Goal: Task Accomplishment & Management: Use online tool/utility

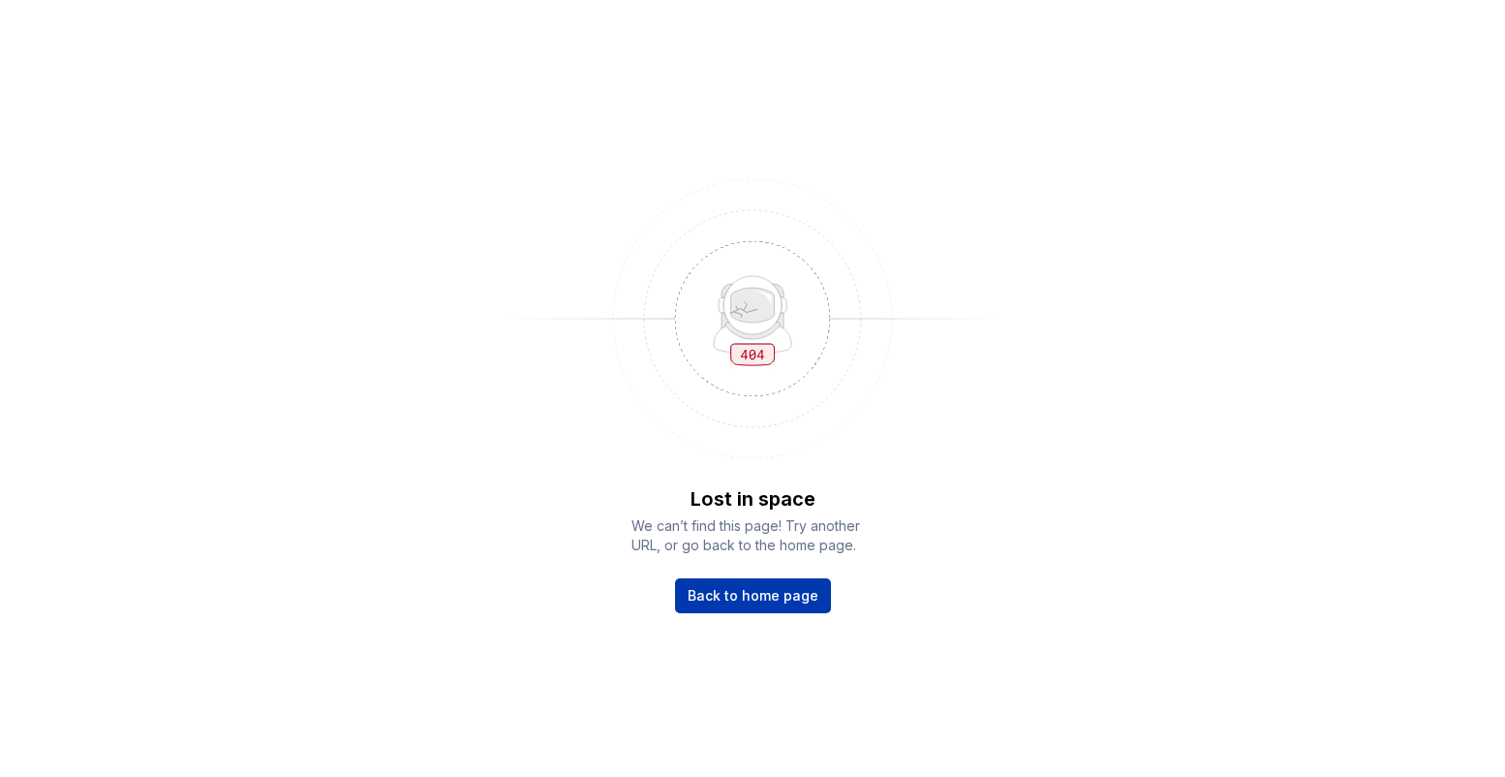
click at [772, 605] on link "Back to home page" at bounding box center [753, 595] width 156 height 35
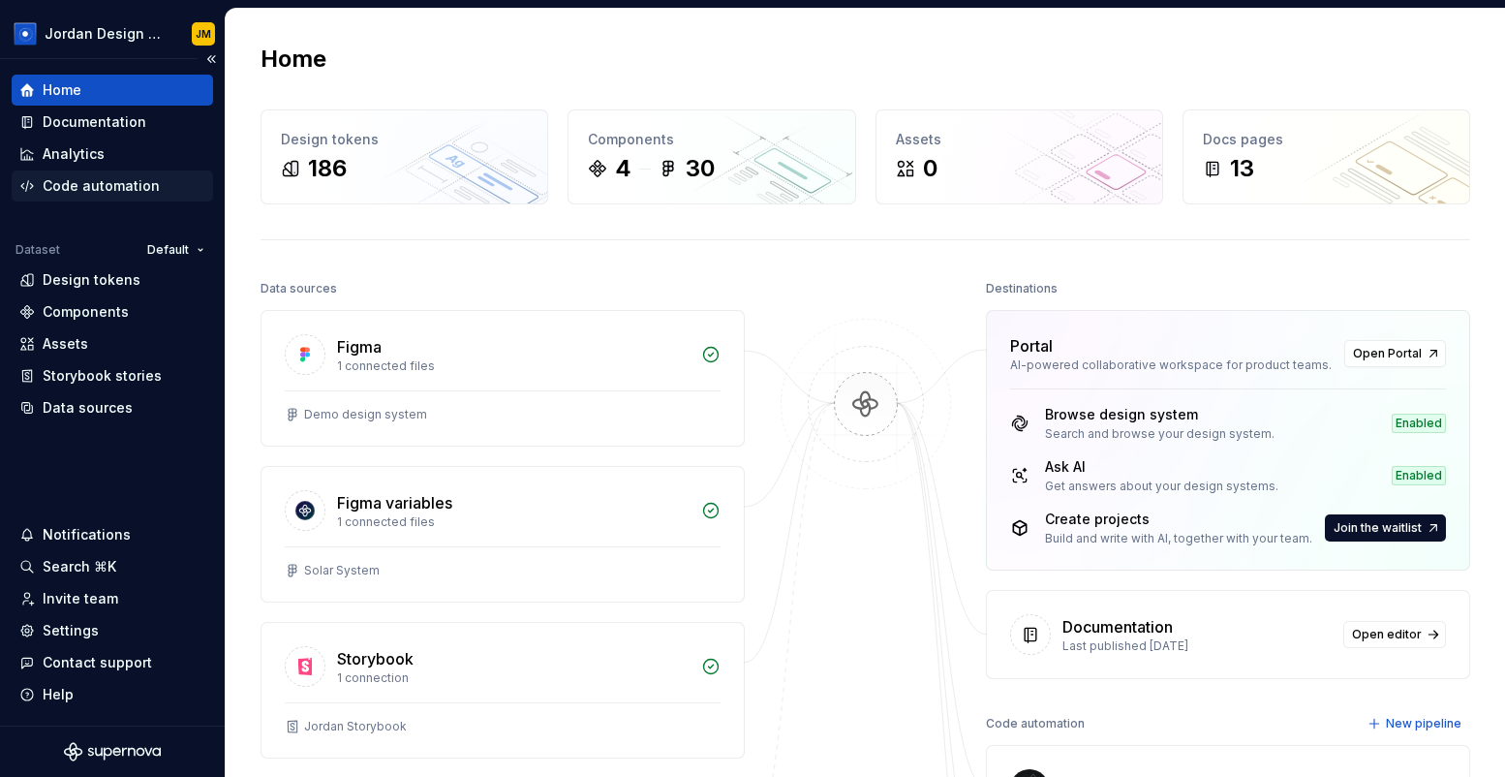
click at [139, 176] on div "Code automation" at bounding box center [101, 185] width 117 height 19
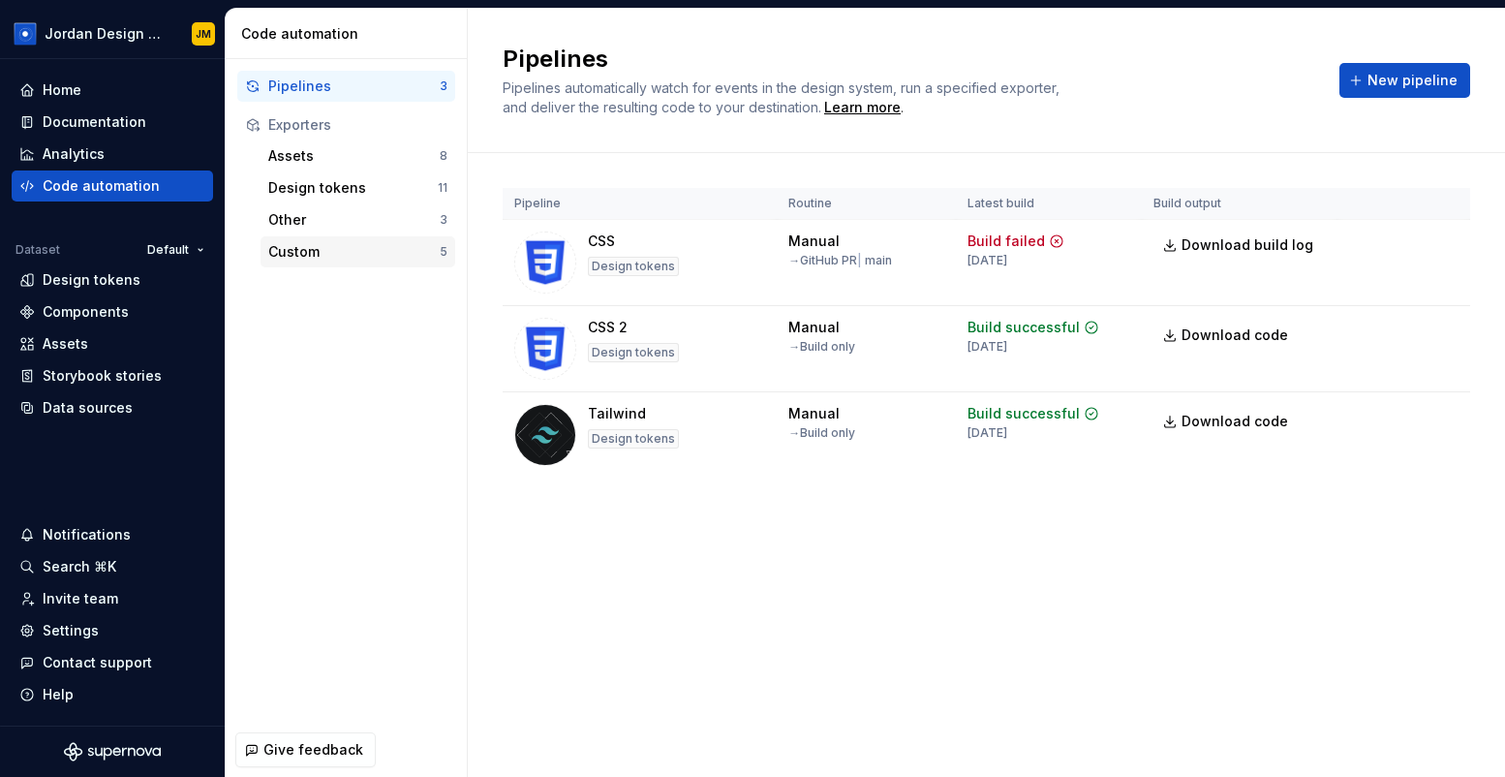
click at [329, 259] on div "Custom" at bounding box center [353, 251] width 171 height 19
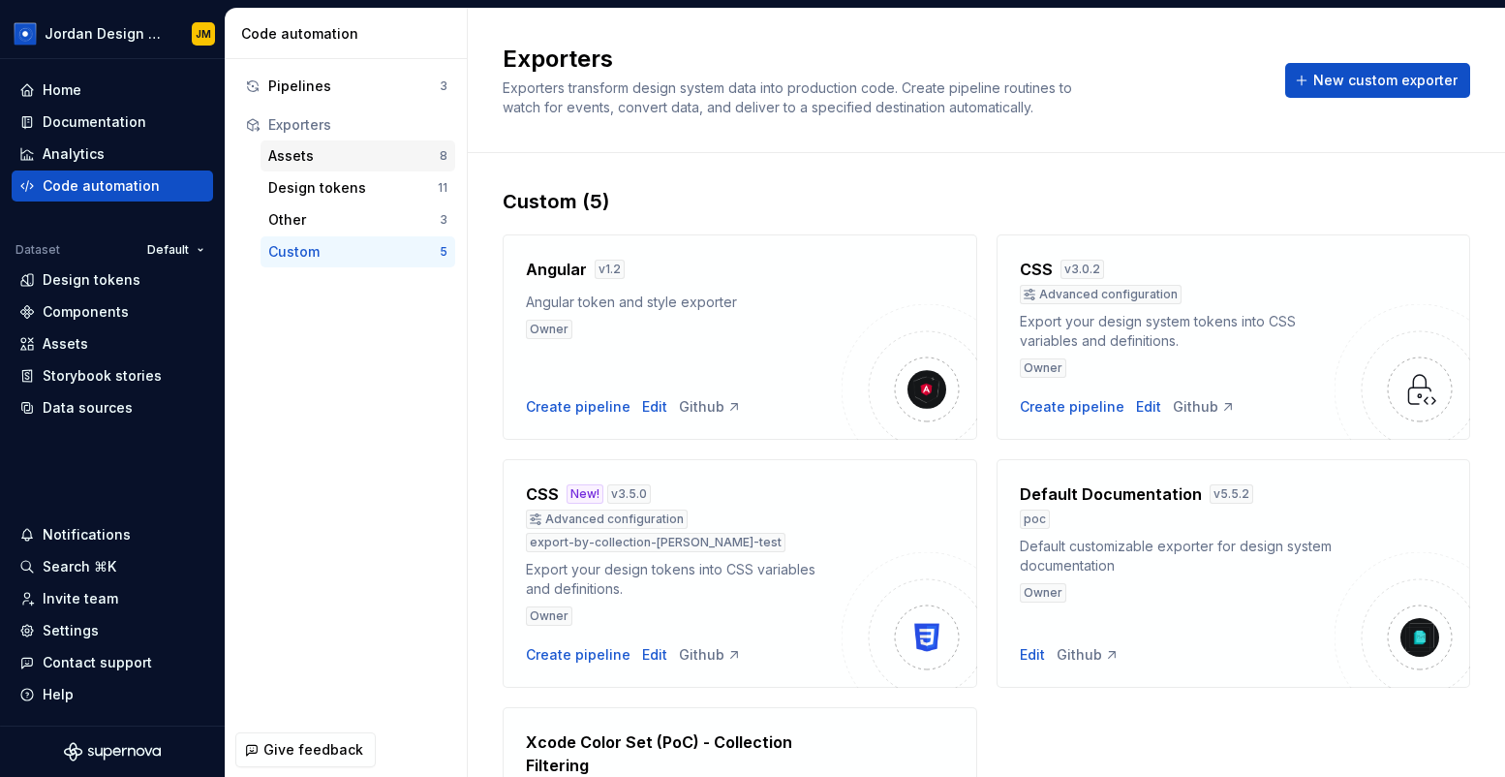
click at [320, 158] on div "Assets" at bounding box center [353, 155] width 171 height 19
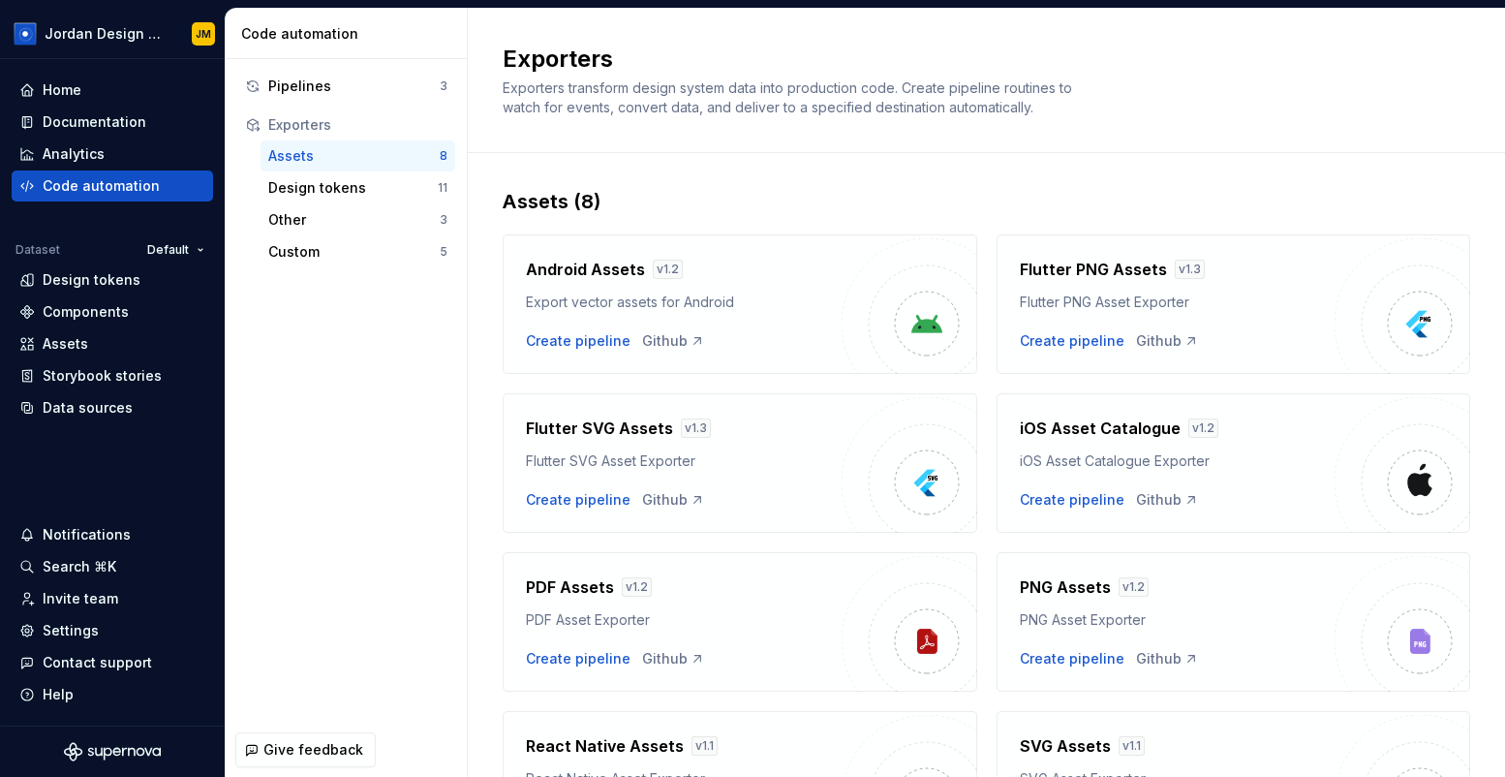
scroll to position [147, 0]
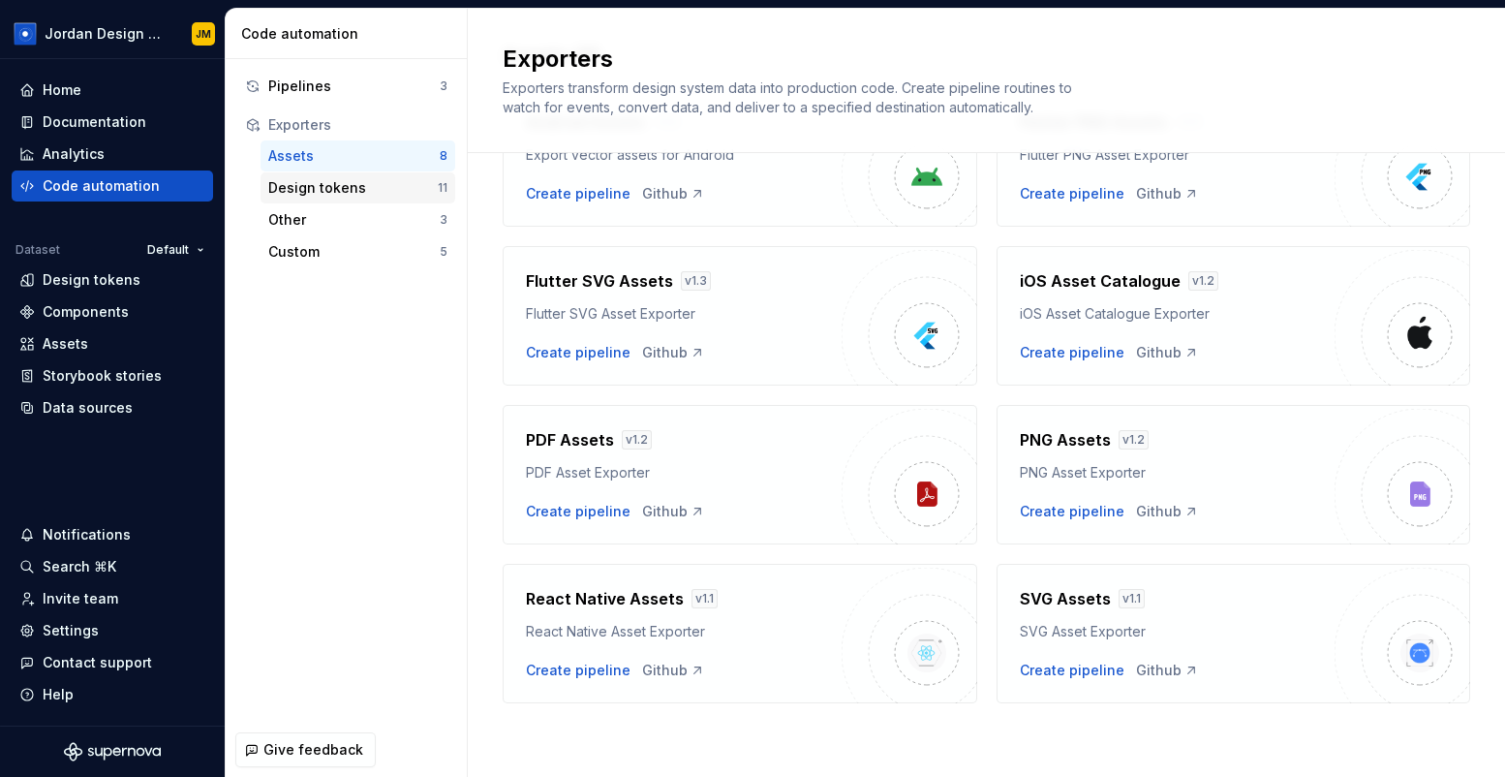
click at [374, 190] on div "Design tokens" at bounding box center [352, 187] width 169 height 19
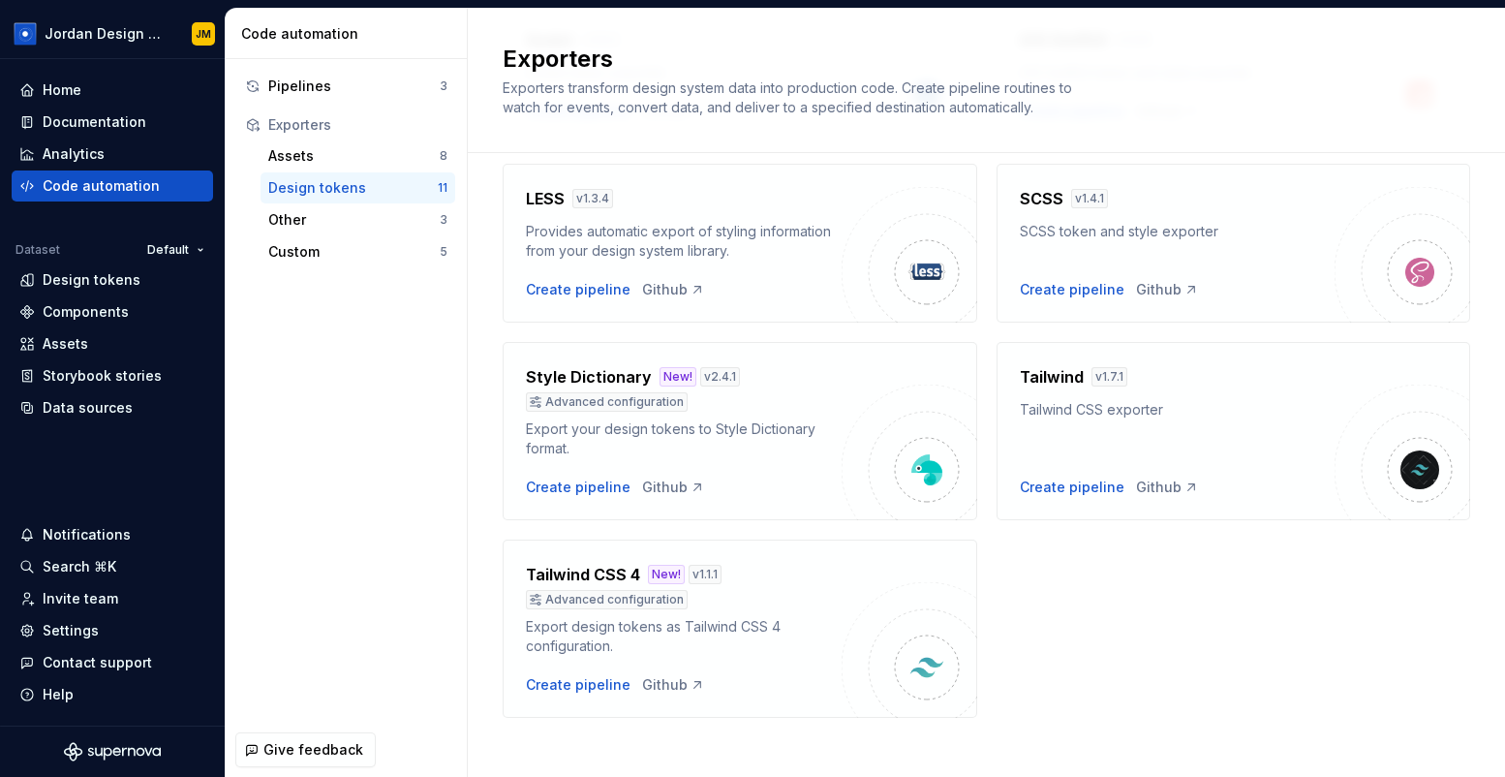
scroll to position [639, 0]
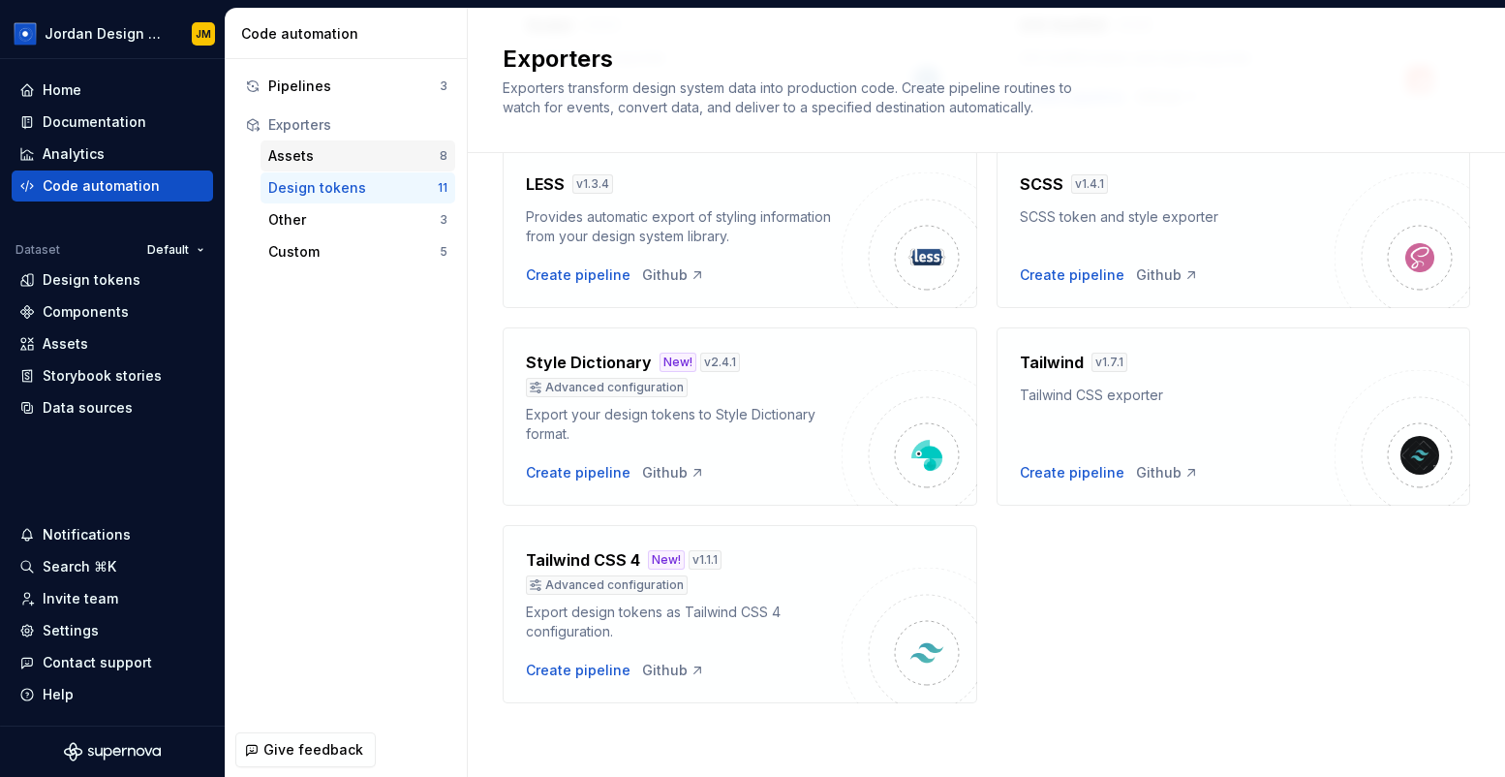
click at [397, 164] on div "Assets" at bounding box center [353, 155] width 171 height 19
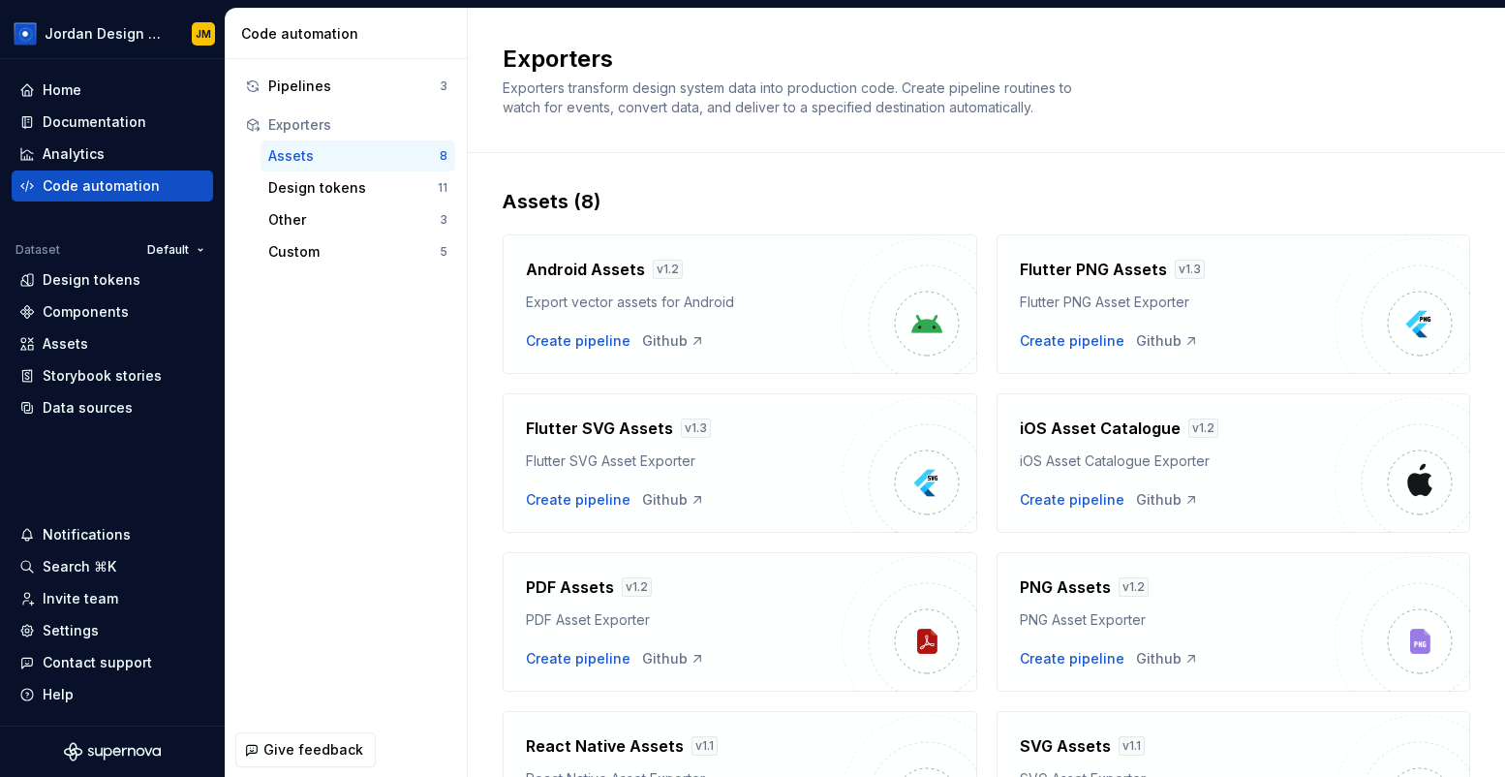
scroll to position [147, 0]
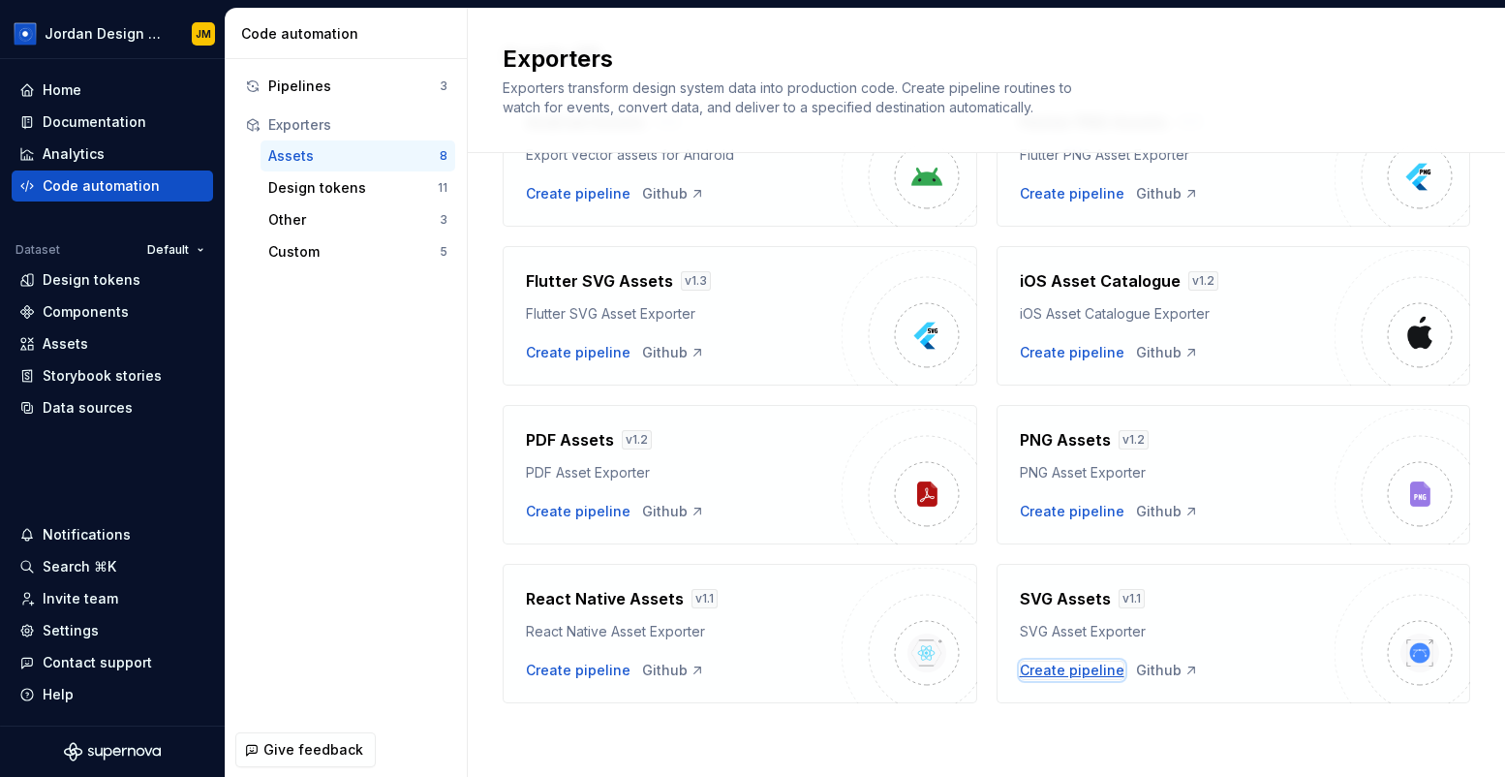
click at [1095, 667] on div "Create pipeline" at bounding box center [1072, 669] width 105 height 19
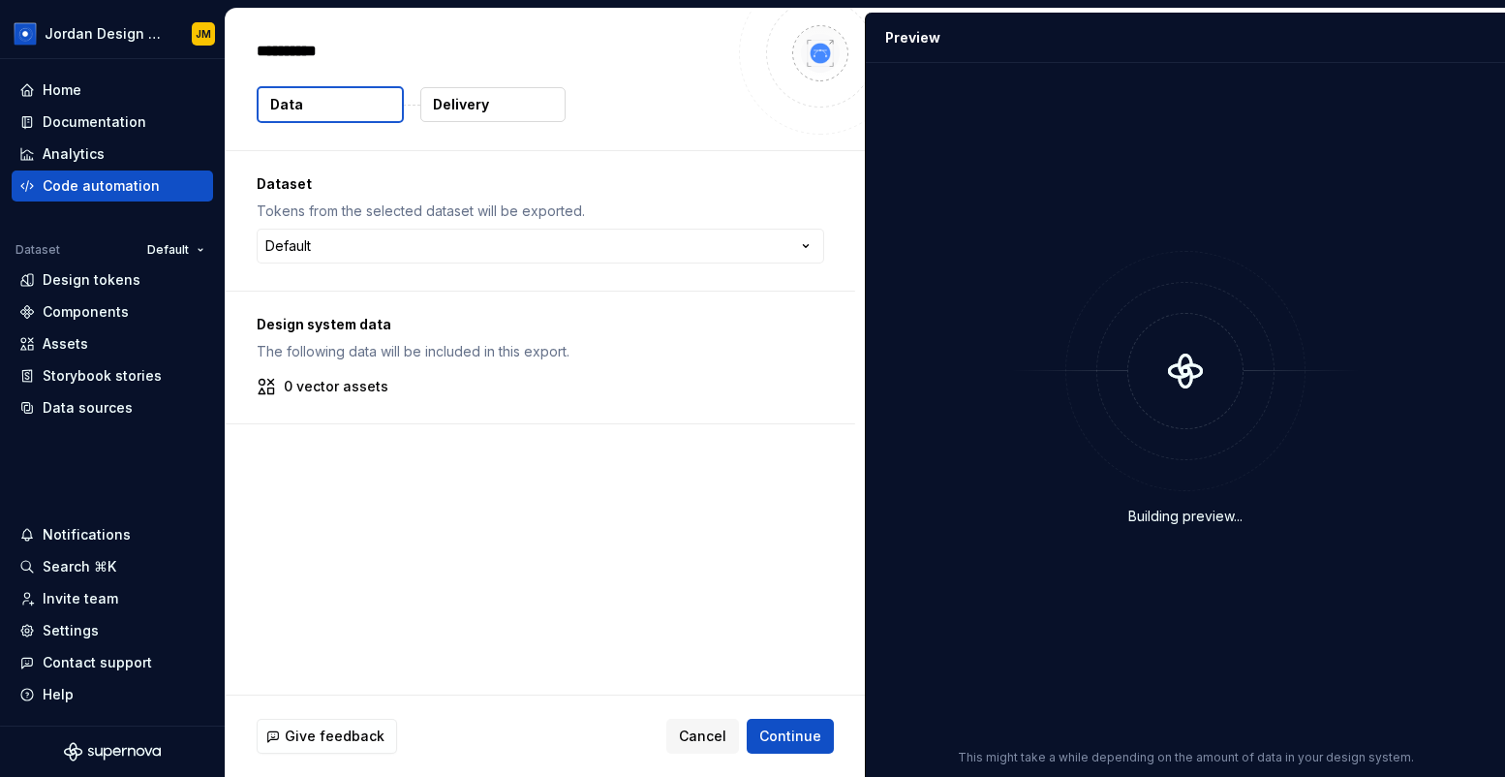
click at [475, 111] on p "Delivery" at bounding box center [461, 104] width 56 height 19
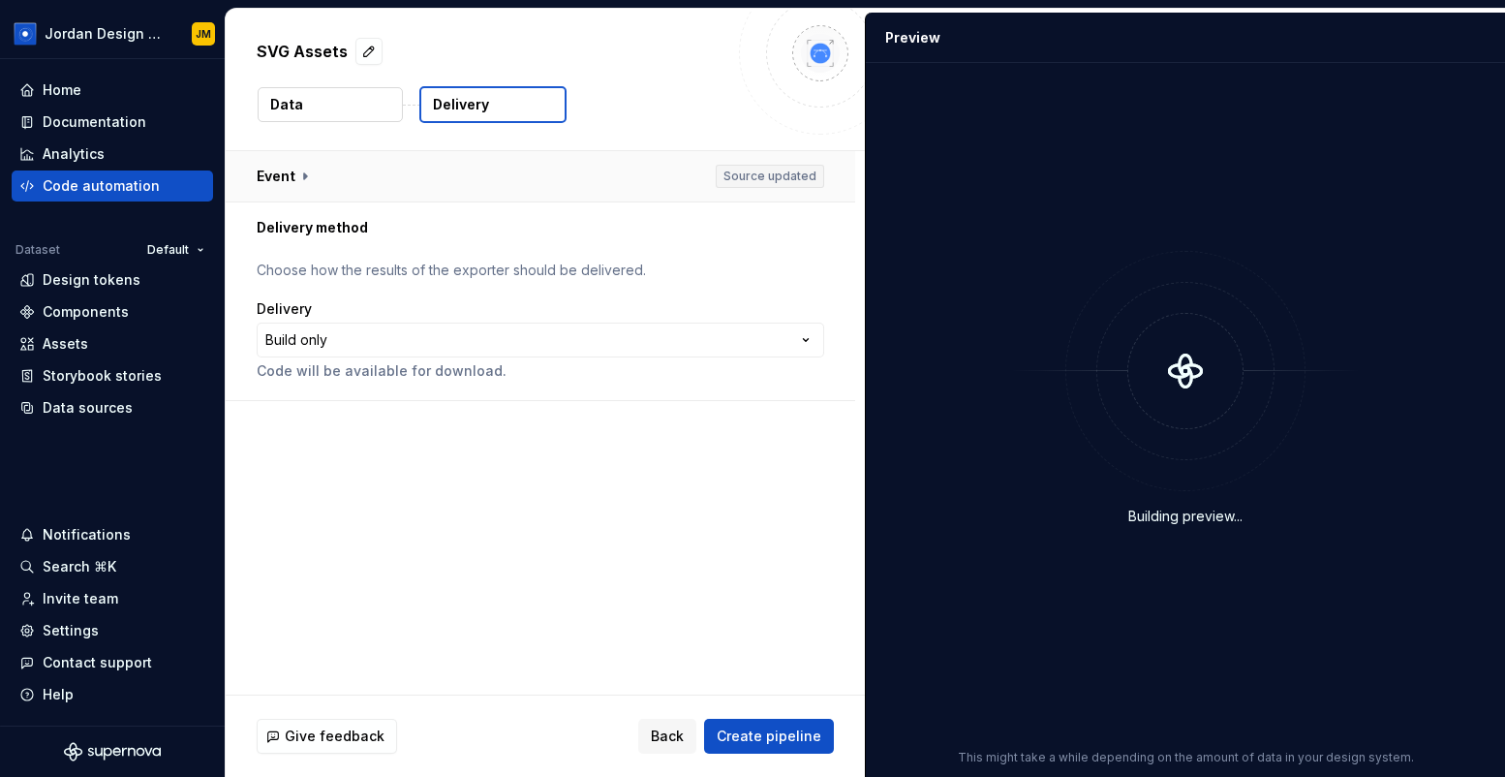
click at [307, 181] on button "button" at bounding box center [540, 176] width 629 height 50
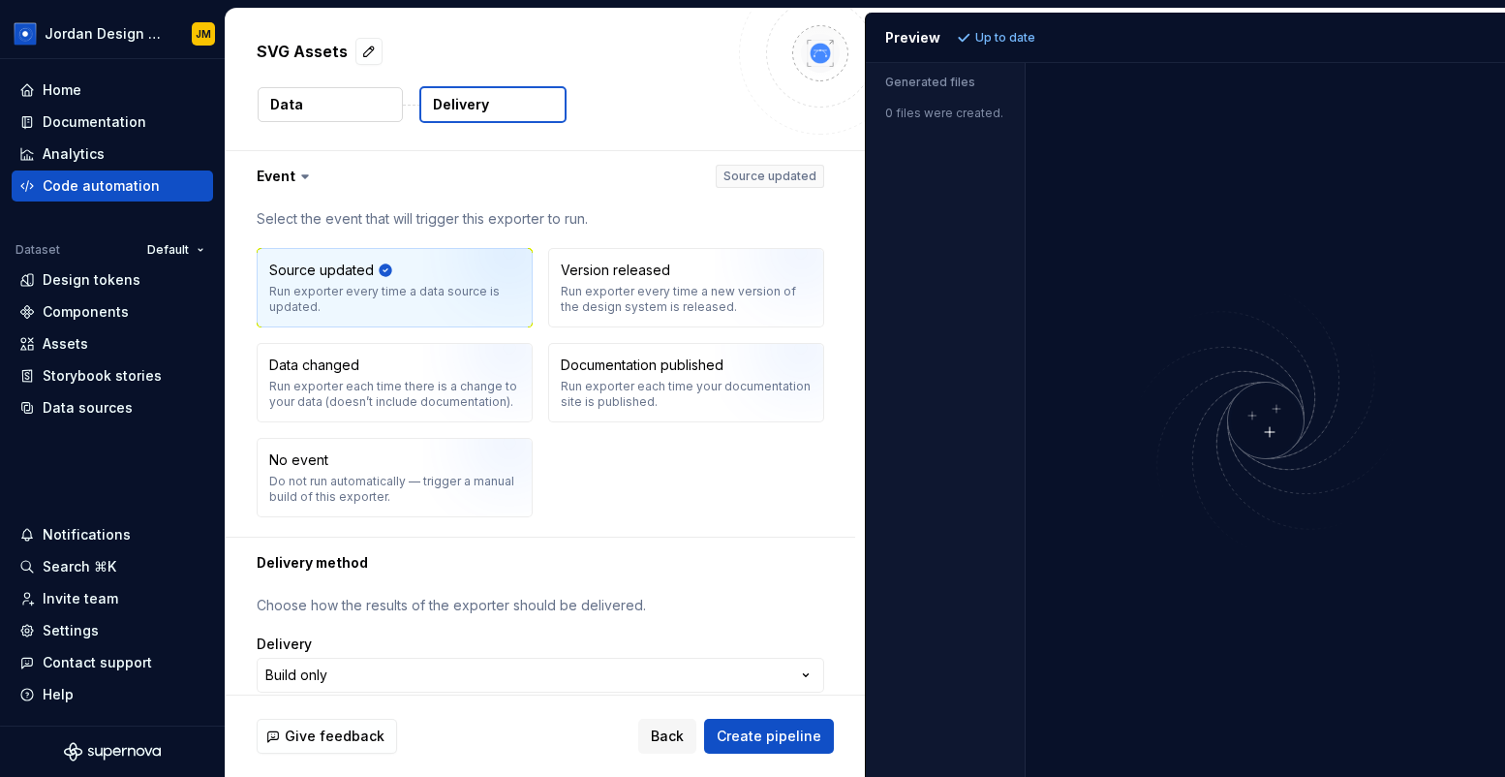
click at [309, 99] on button "Data" at bounding box center [330, 104] width 145 height 35
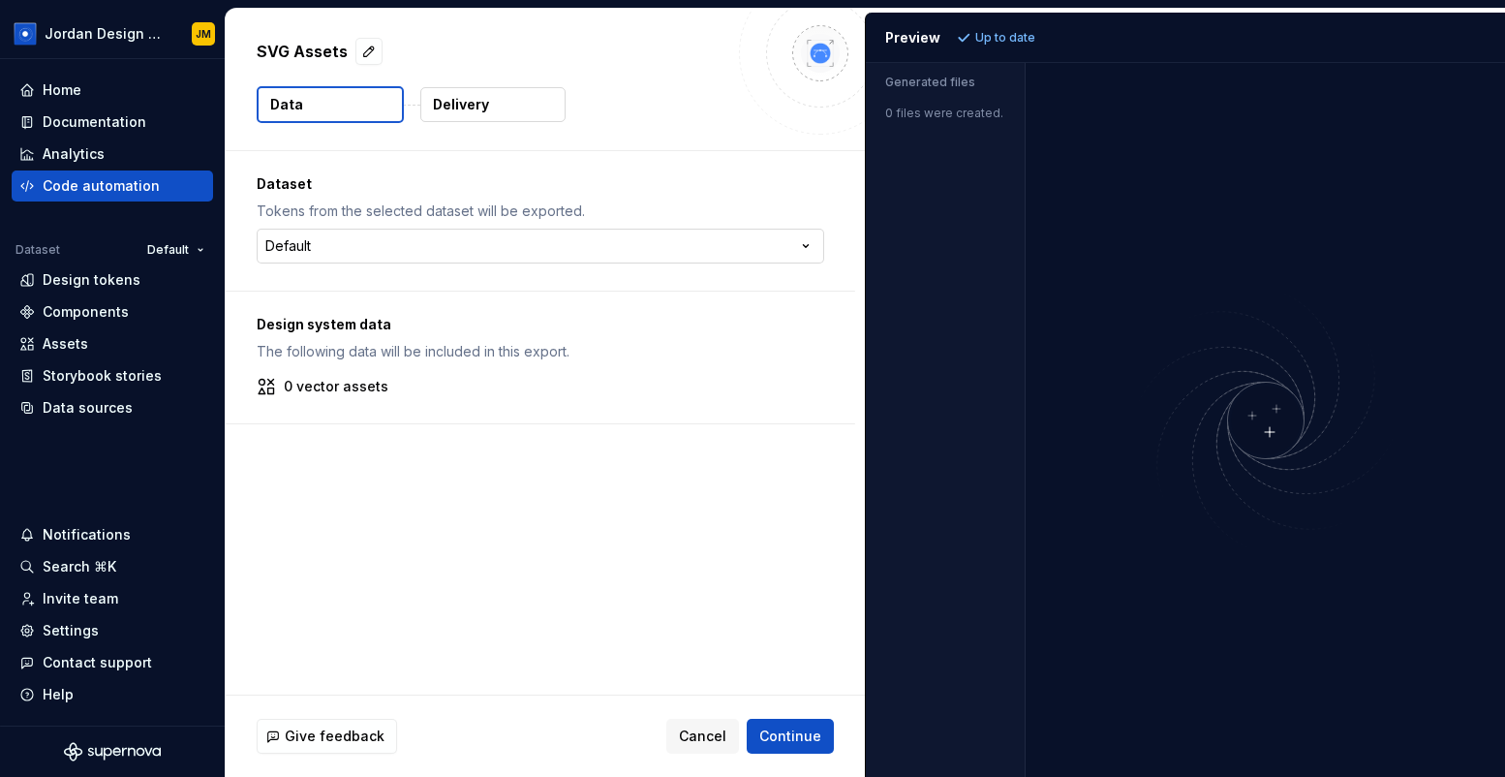
click at [366, 250] on html "**********" at bounding box center [752, 388] width 1505 height 777
click at [386, 426] on html "**********" at bounding box center [752, 388] width 1505 height 777
click at [368, 354] on p "The following data will be included in this export." at bounding box center [540, 351] width 567 height 19
click at [475, 102] on p "Delivery" at bounding box center [461, 104] width 56 height 19
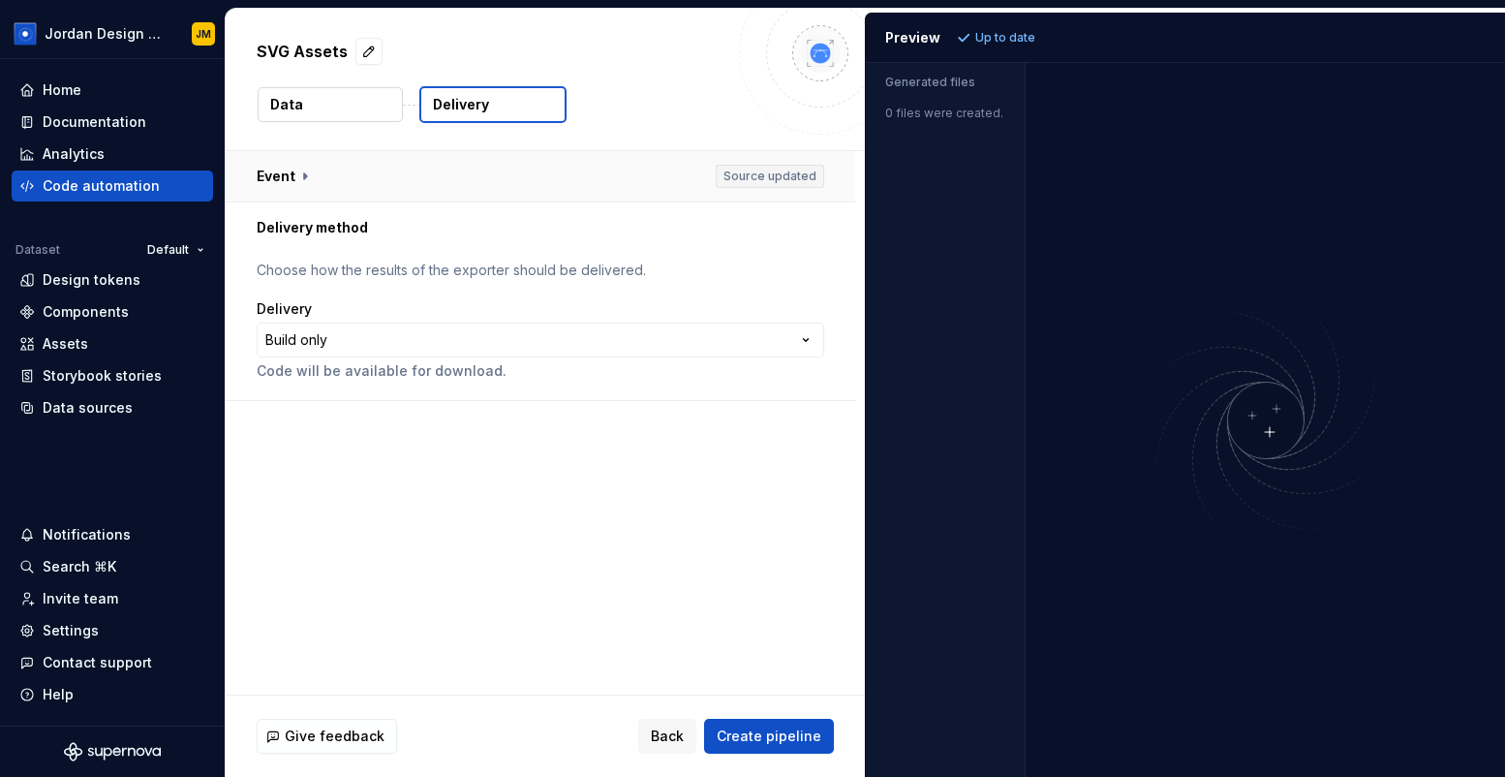
click at [300, 183] on button "button" at bounding box center [540, 176] width 629 height 50
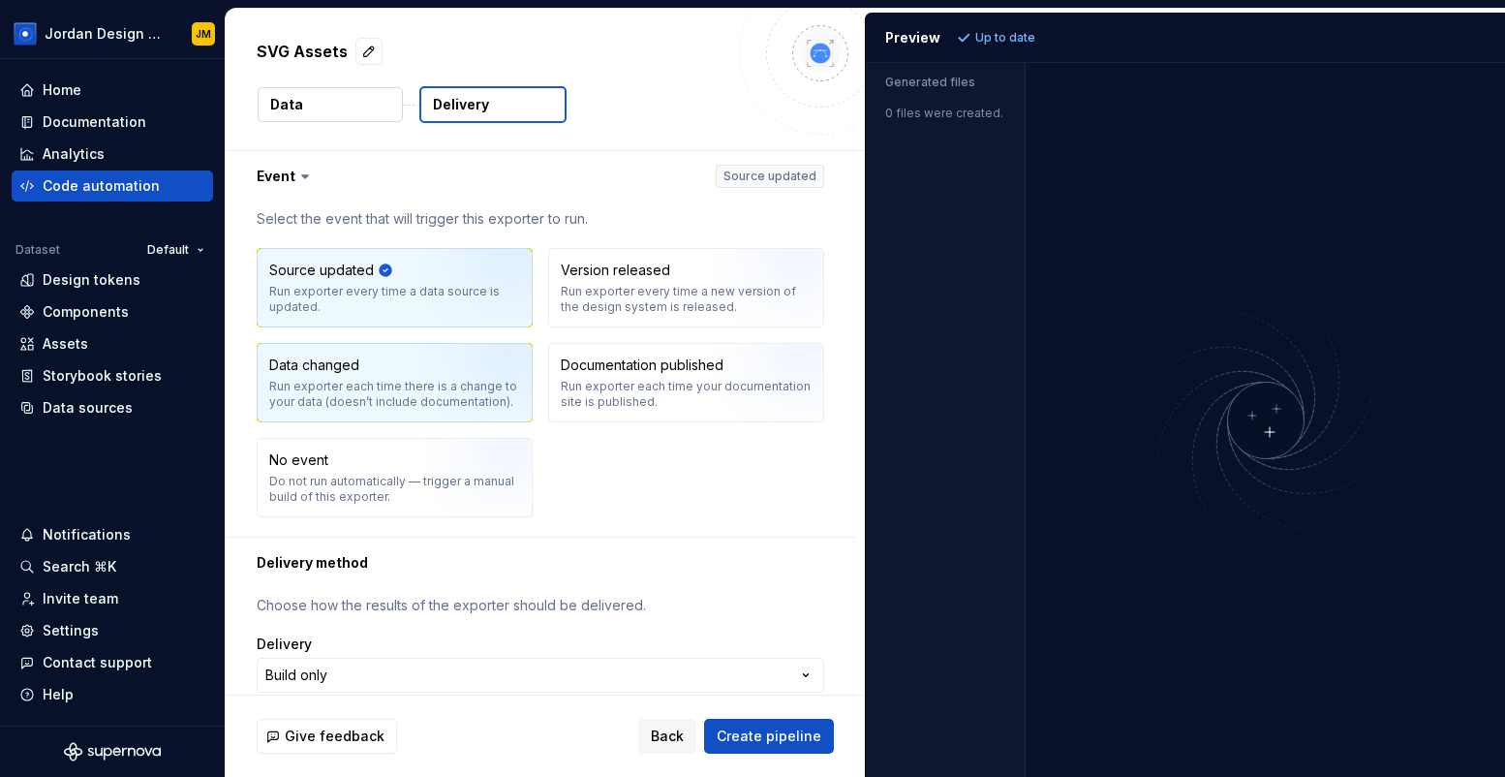
scroll to position [42, 0]
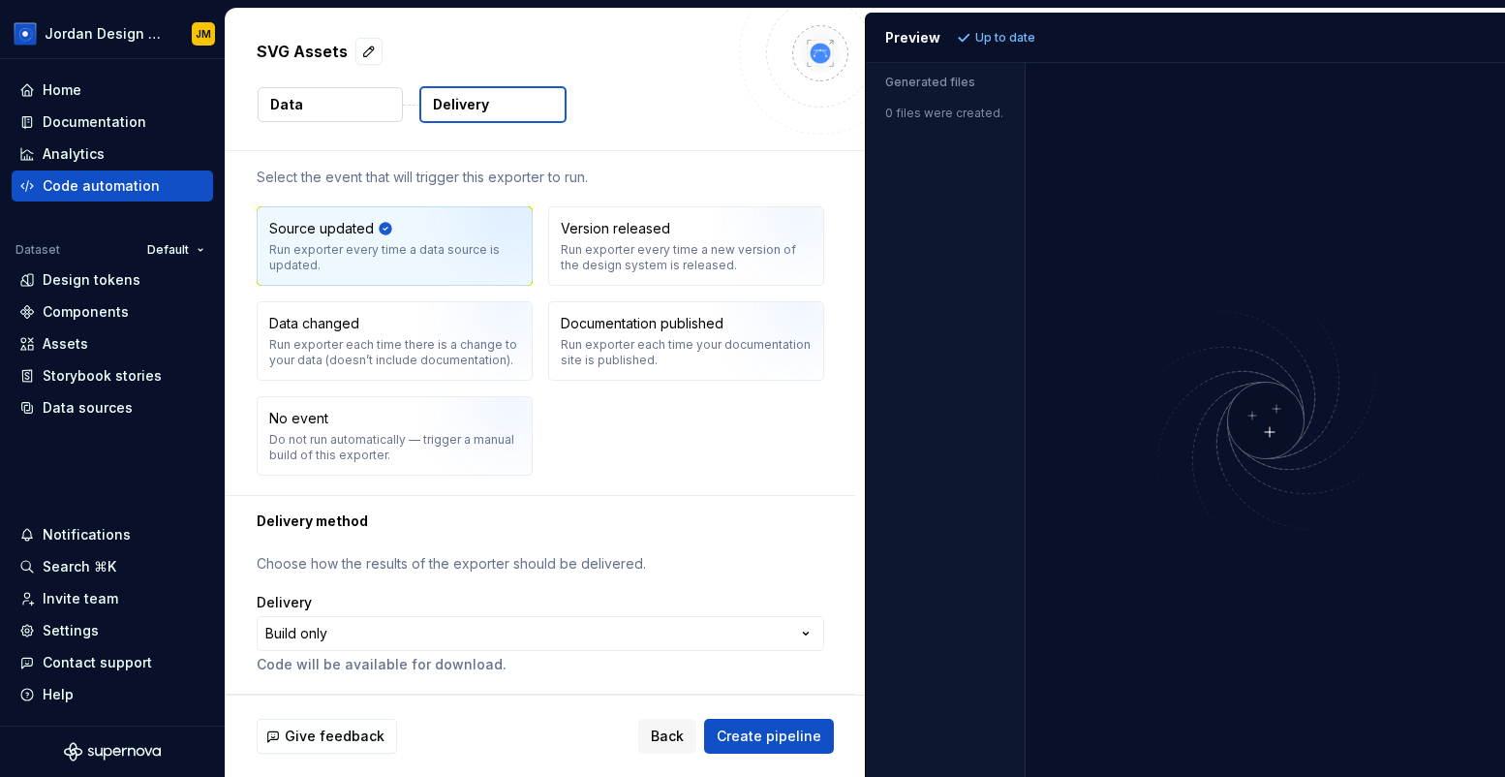
click at [303, 113] on button "Data" at bounding box center [330, 104] width 145 height 35
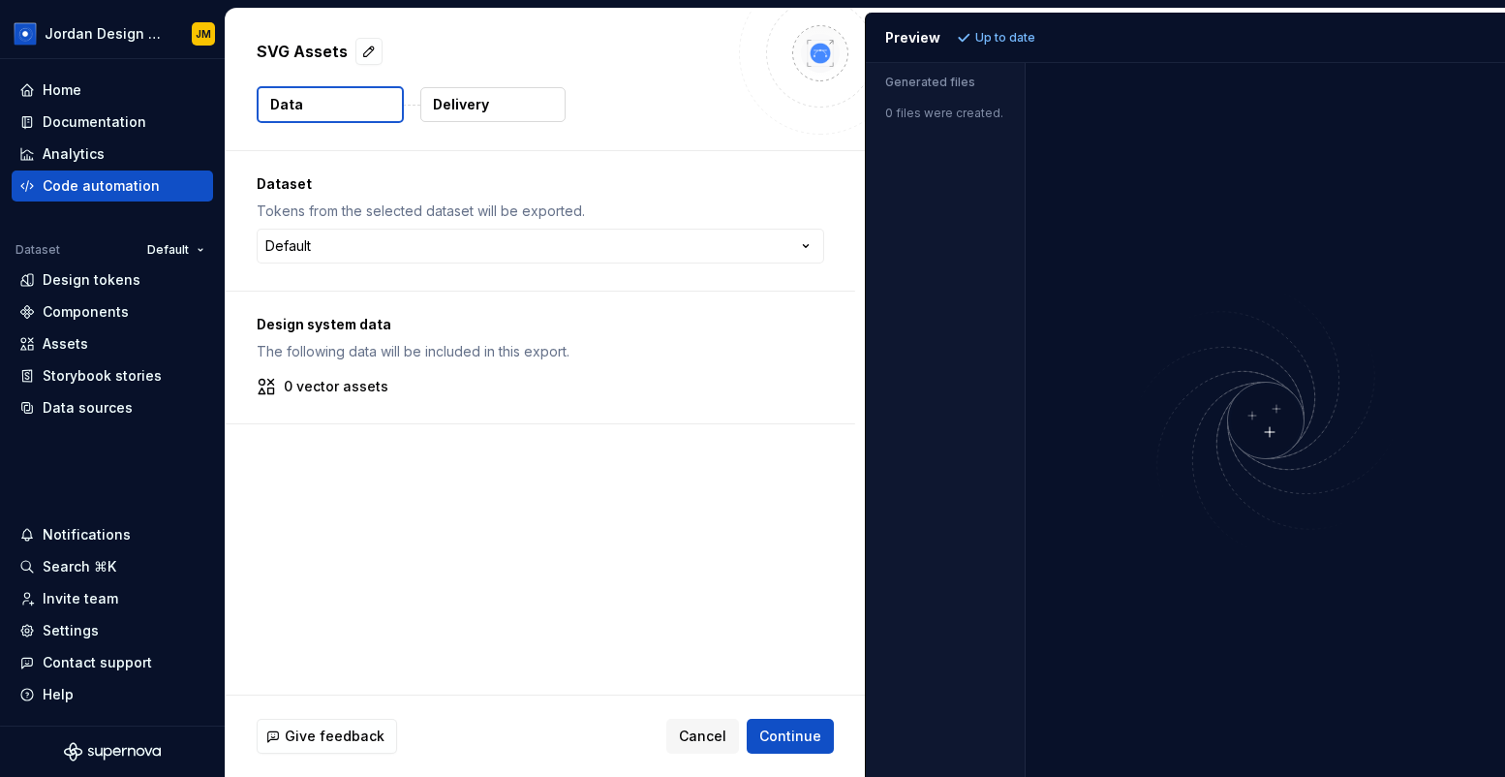
click at [355, 108] on button "Data" at bounding box center [330, 104] width 147 height 37
click at [470, 97] on p "Delivery" at bounding box center [461, 104] width 56 height 19
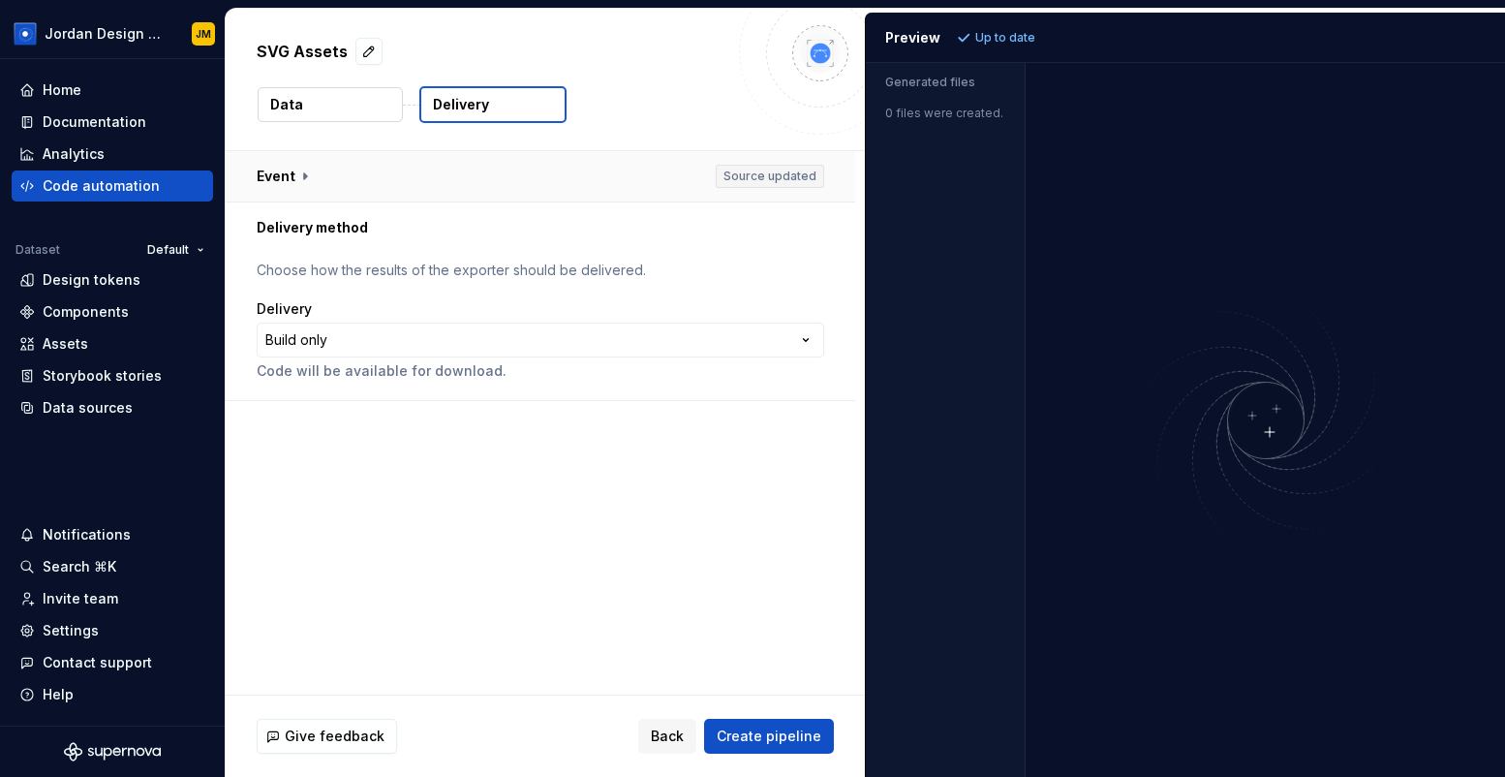
click at [311, 178] on button "button" at bounding box center [540, 176] width 629 height 50
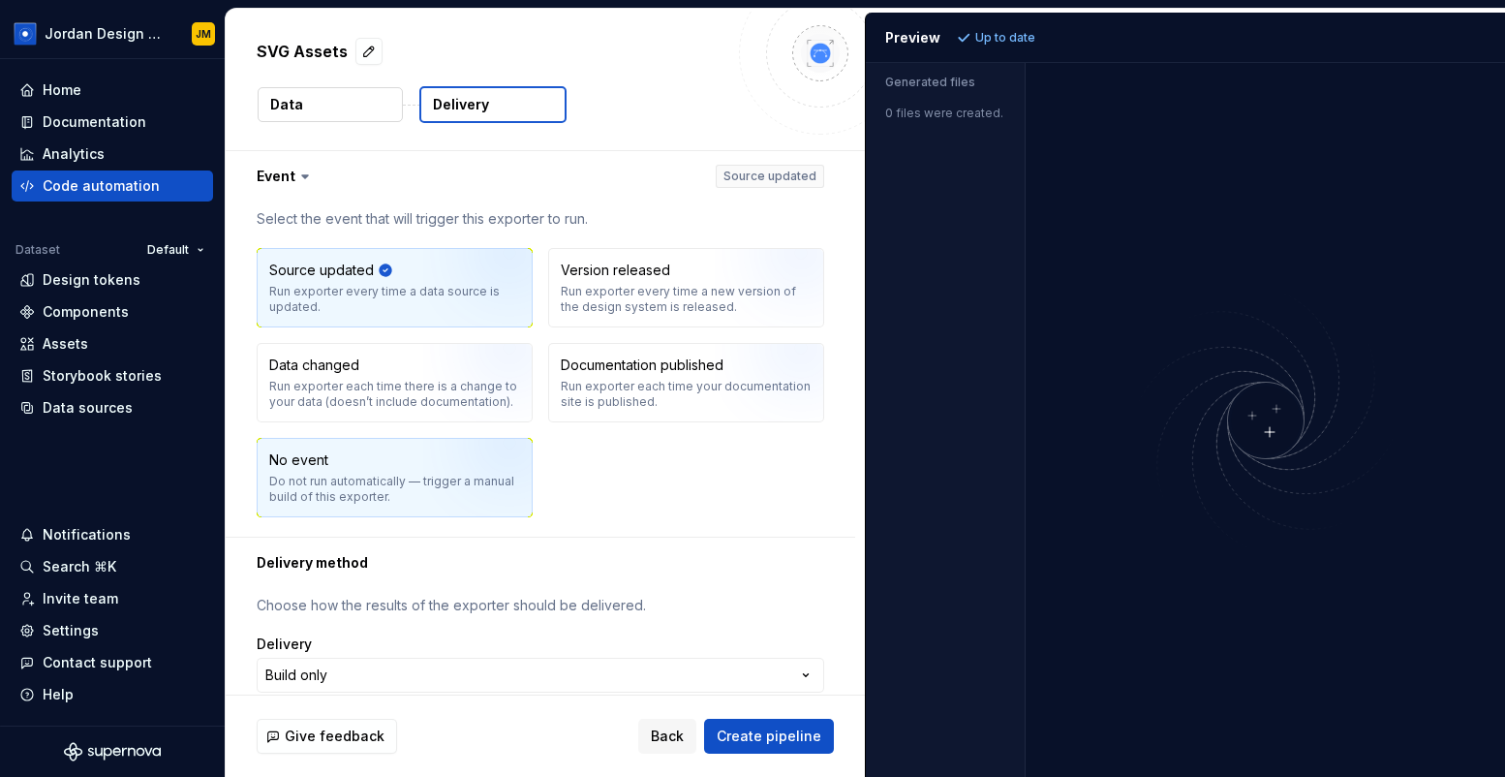
click at [467, 477] on img "button" at bounding box center [485, 484] width 124 height 130
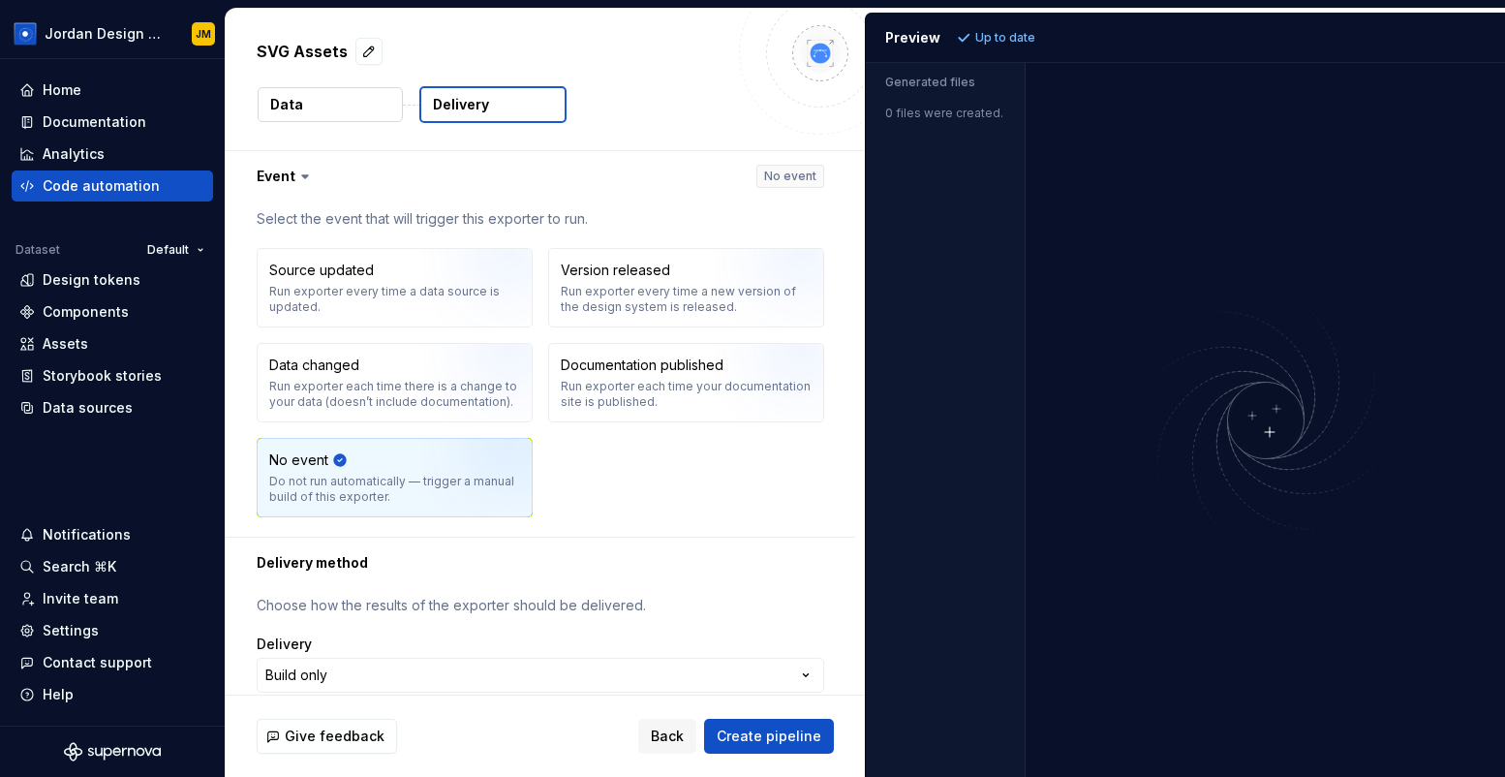
scroll to position [42, 0]
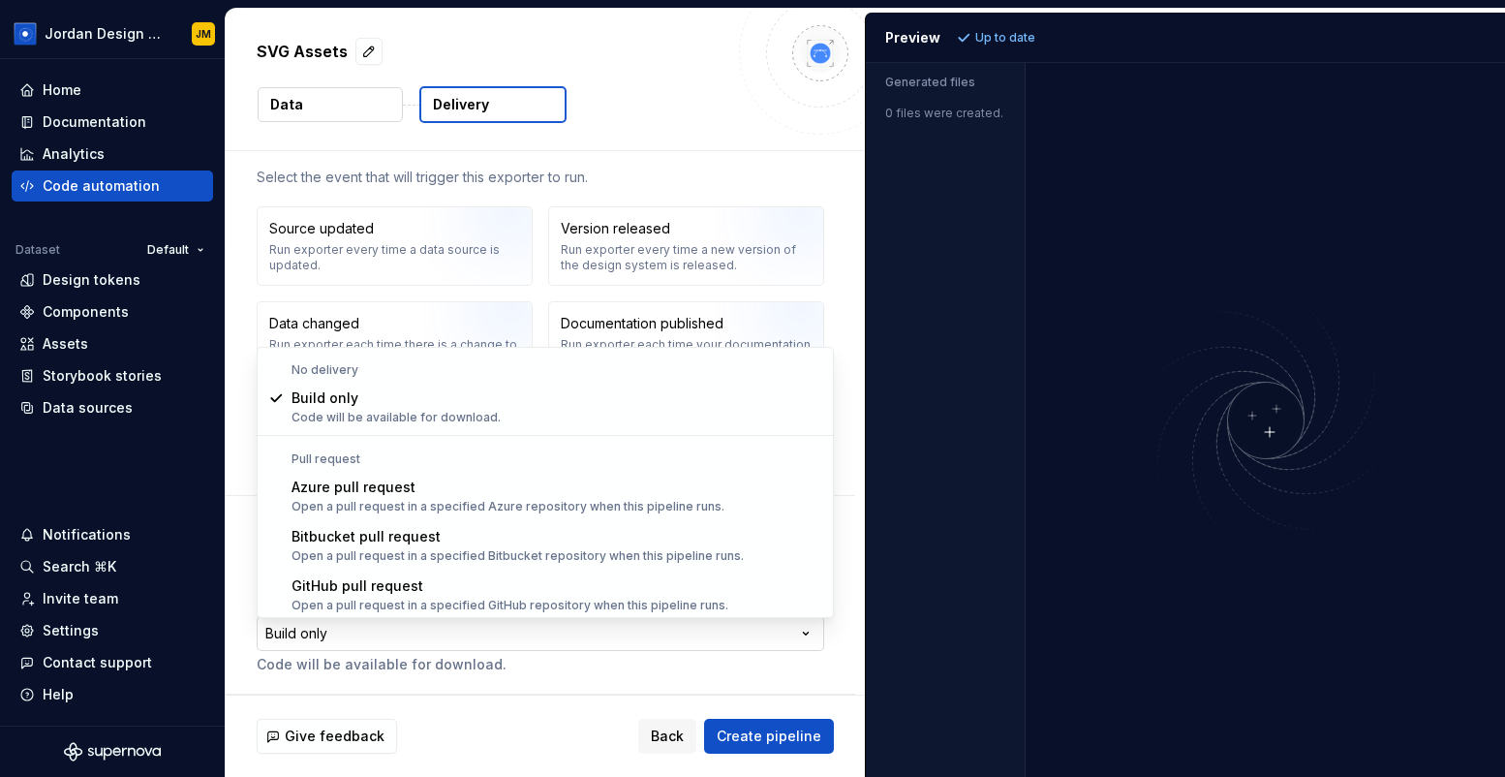
click at [474, 634] on html "**********" at bounding box center [752, 388] width 1505 height 777
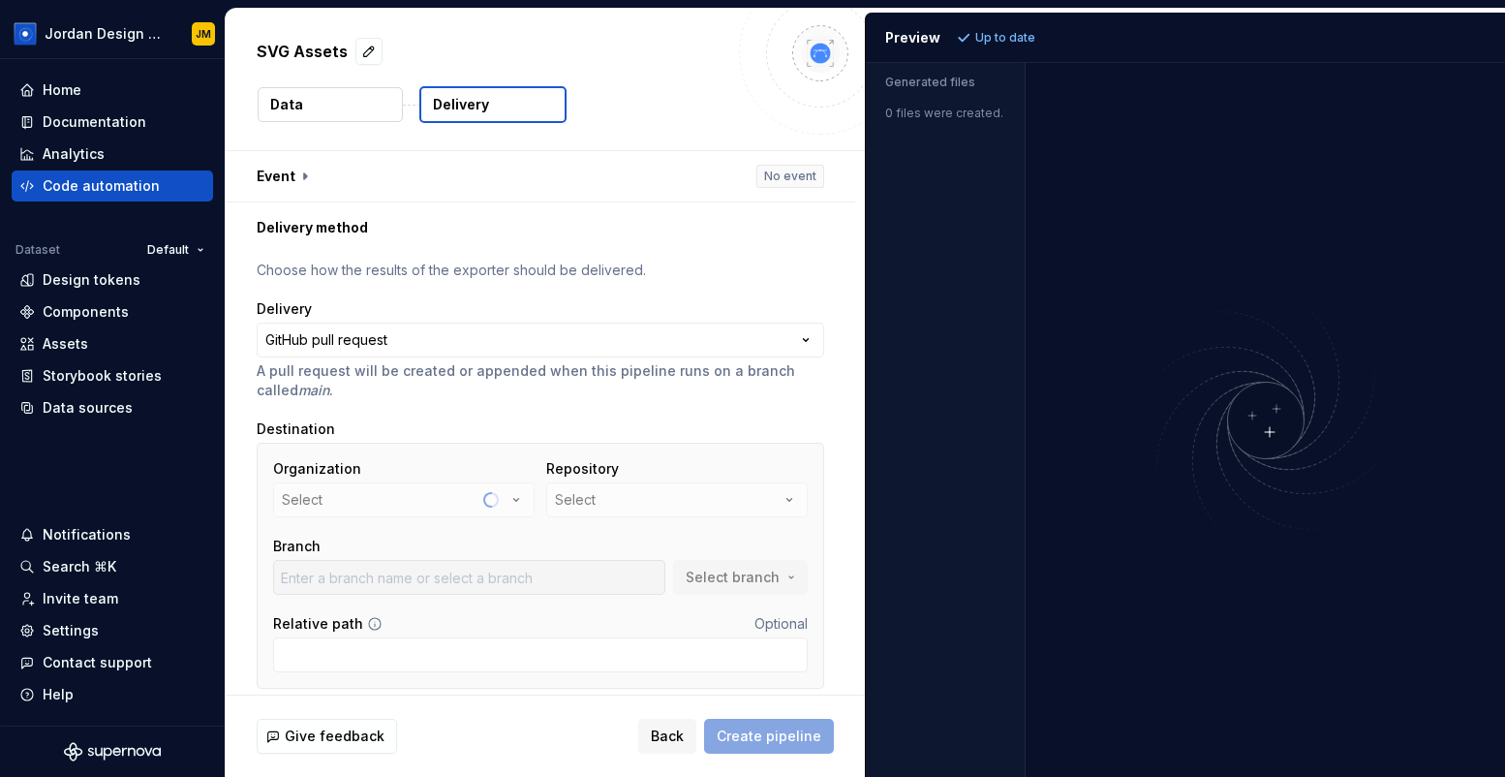
scroll to position [66, 0]
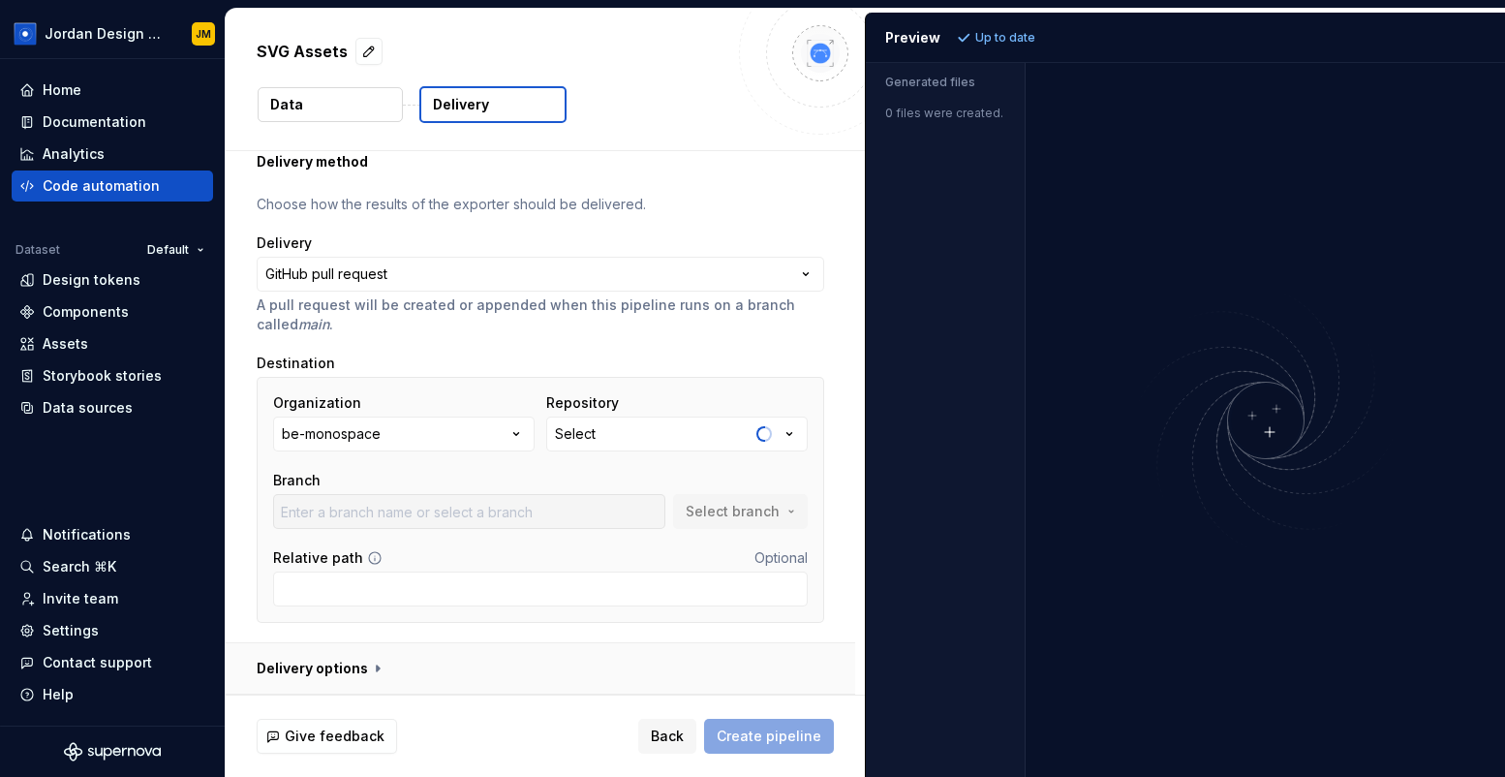
click at [369, 665] on button "button" at bounding box center [540, 668] width 629 height 50
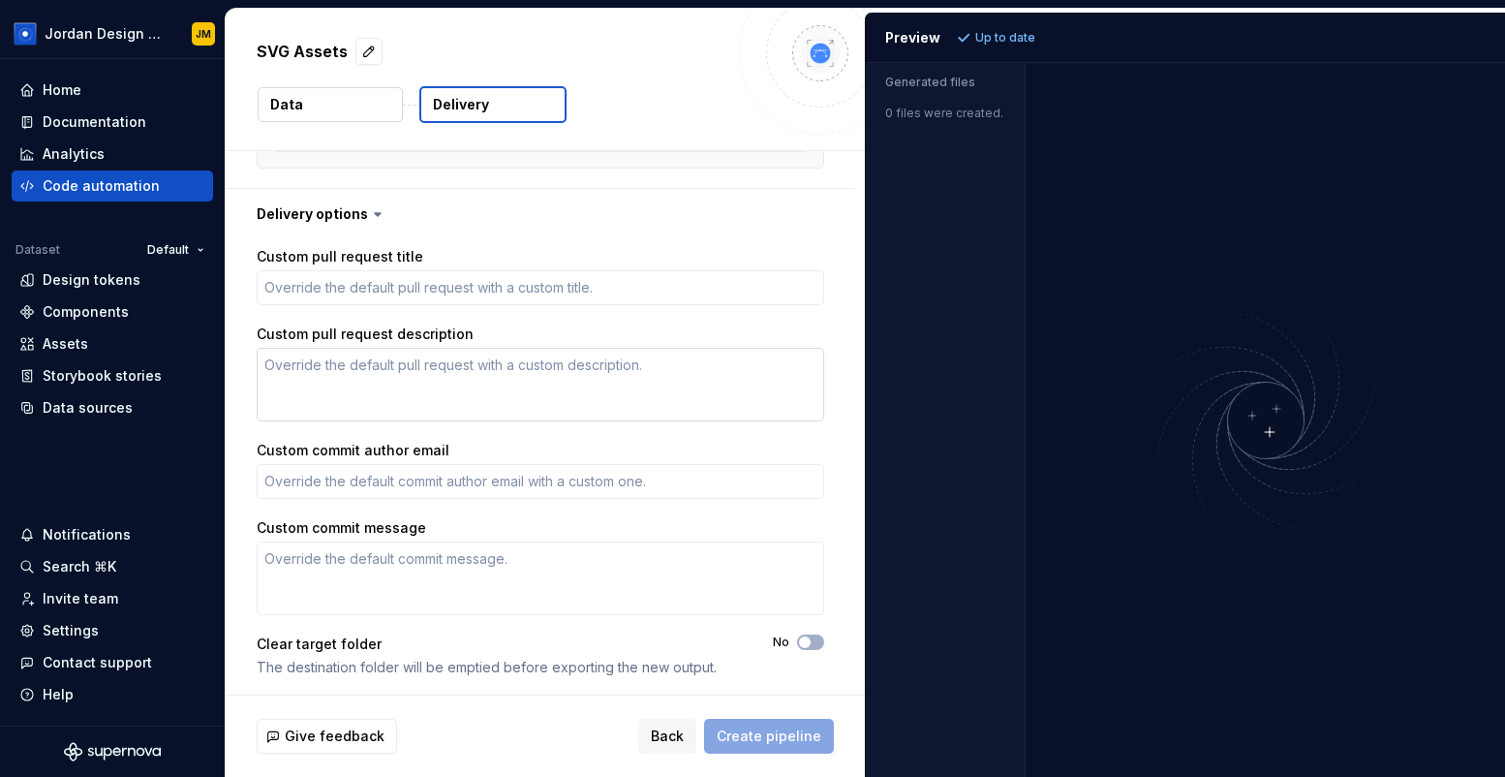
scroll to position [523, 0]
type textarea "*"
type input "main"
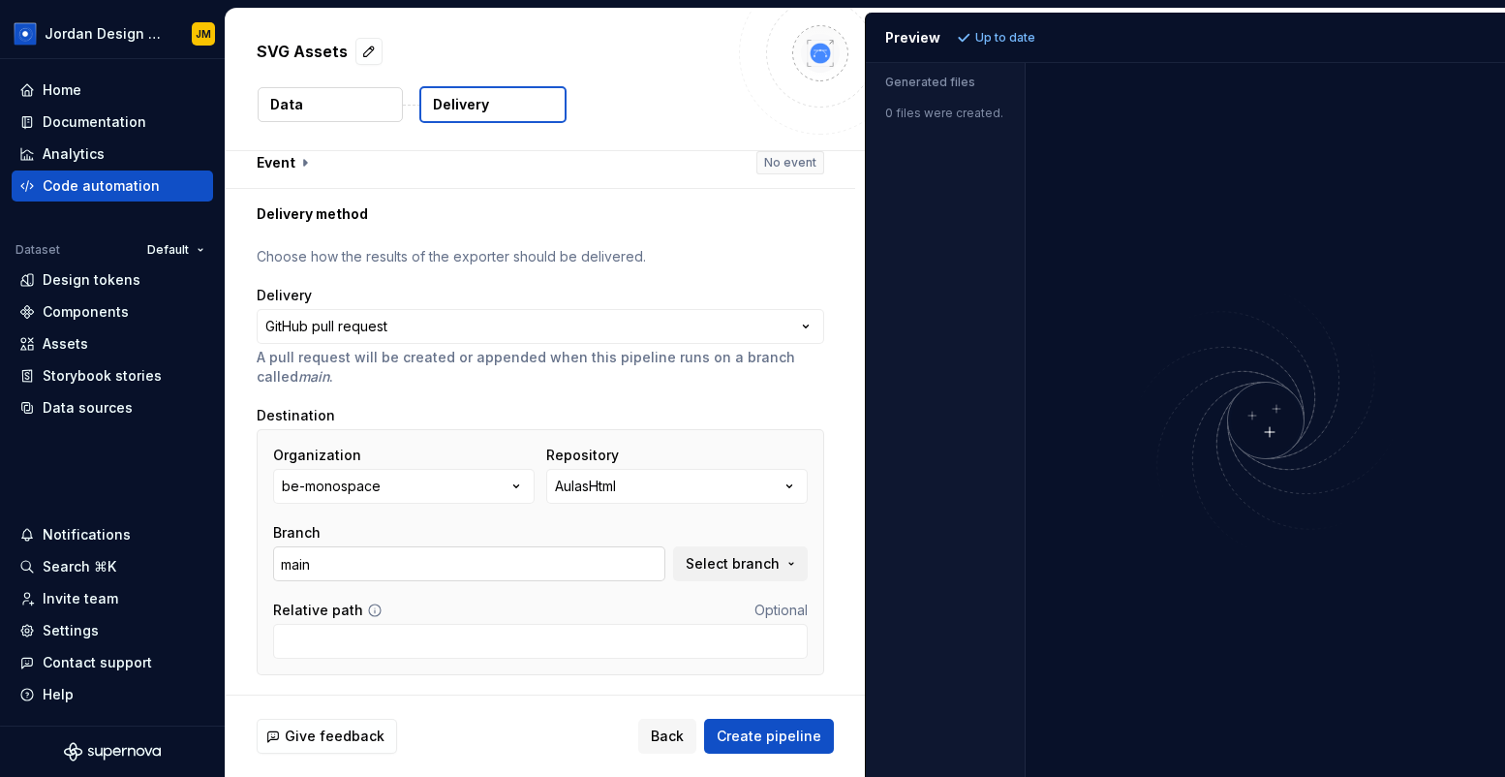
scroll to position [0, 0]
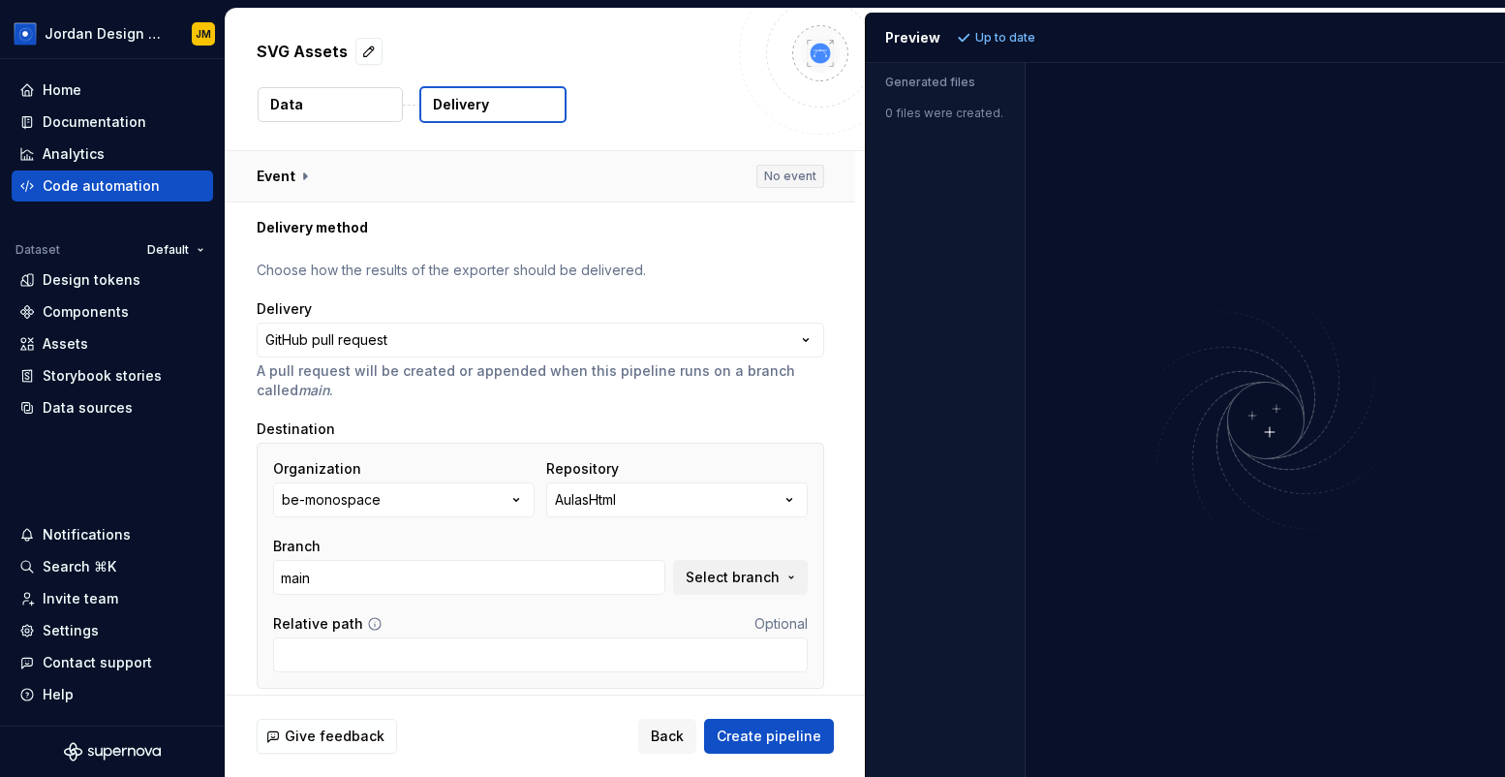
click at [299, 173] on button "button" at bounding box center [540, 176] width 629 height 50
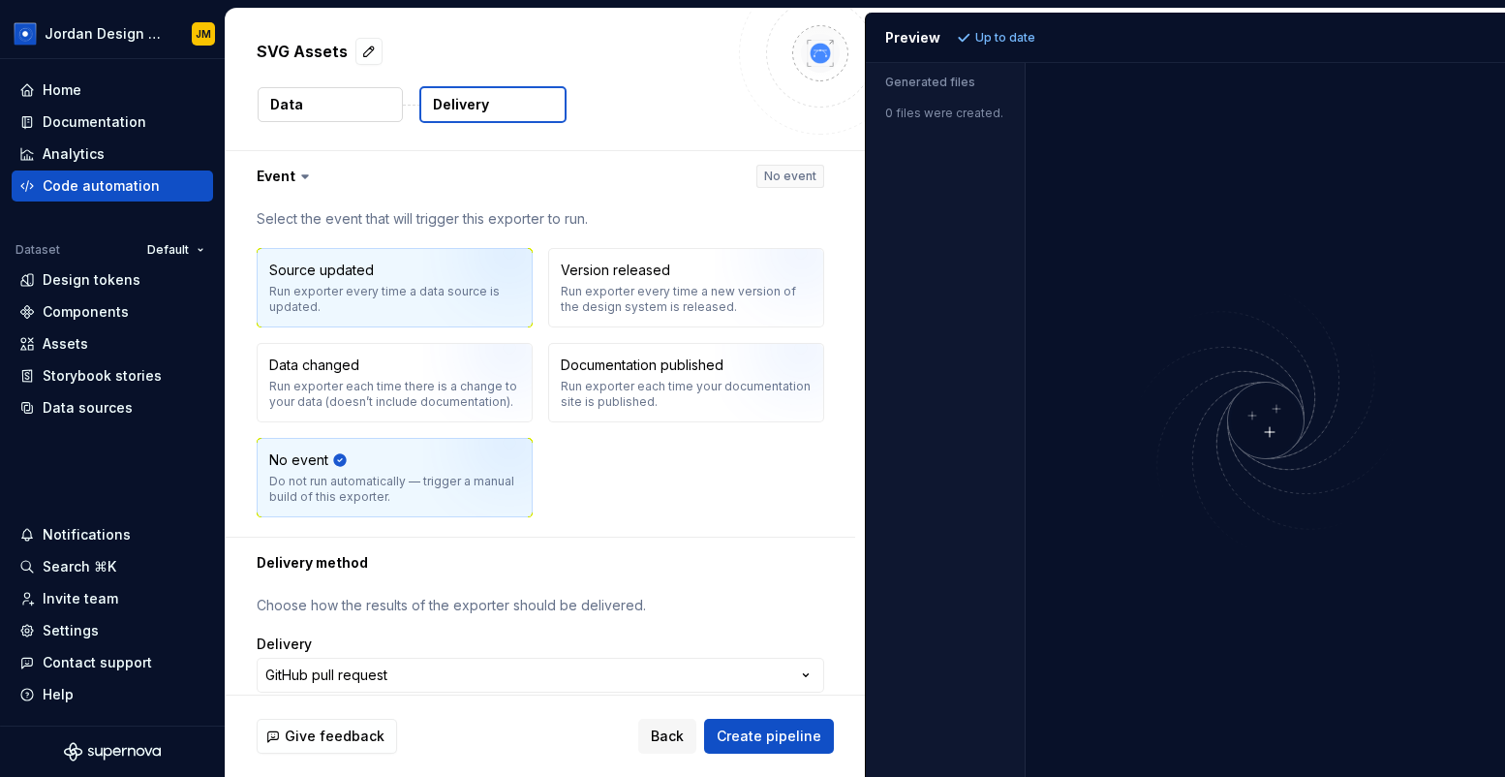
click at [440, 315] on img "button" at bounding box center [485, 295] width 124 height 130
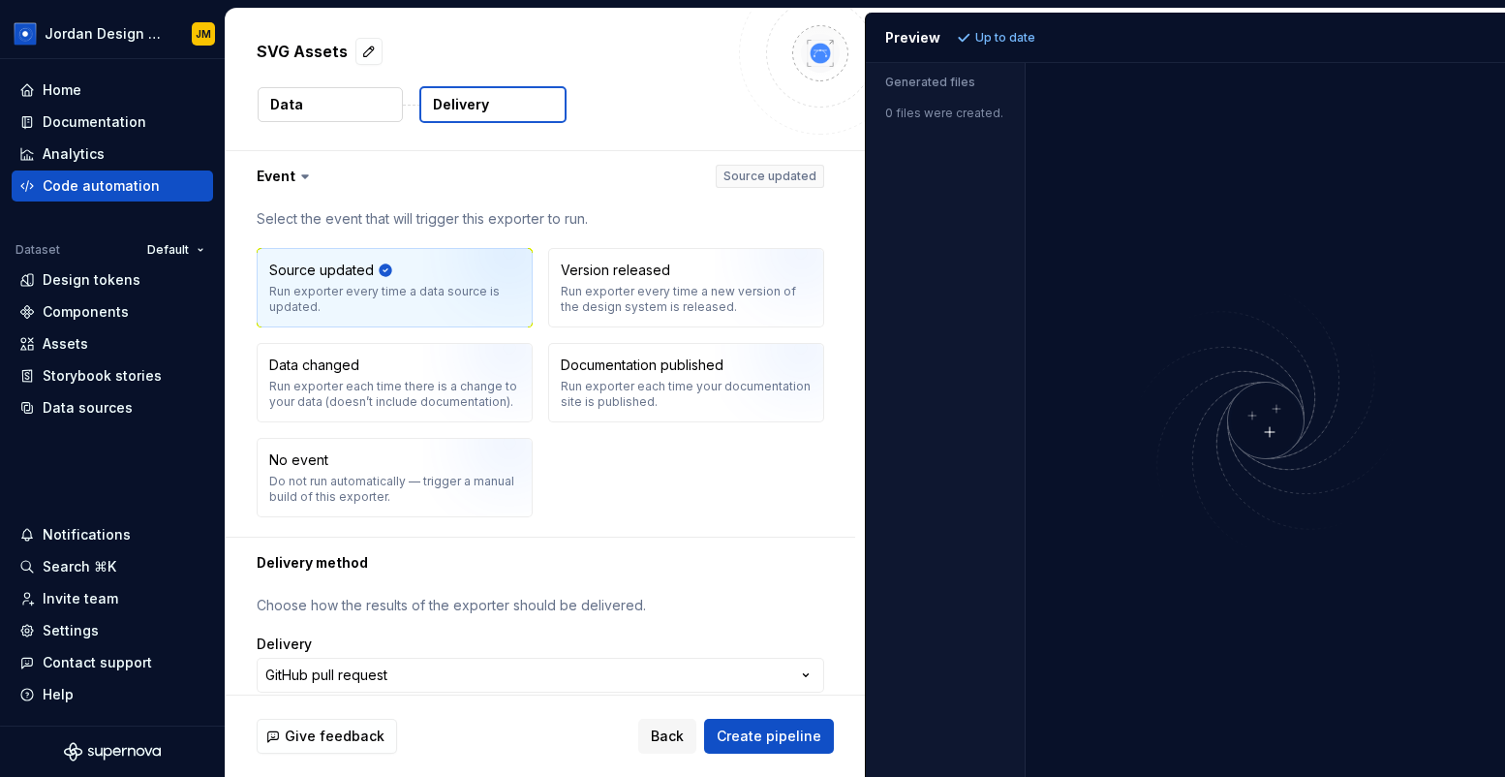
click at [424, 435] on div "Source updated Run exporter every time a data source is updated. Version releas…" at bounding box center [540, 382] width 567 height 269
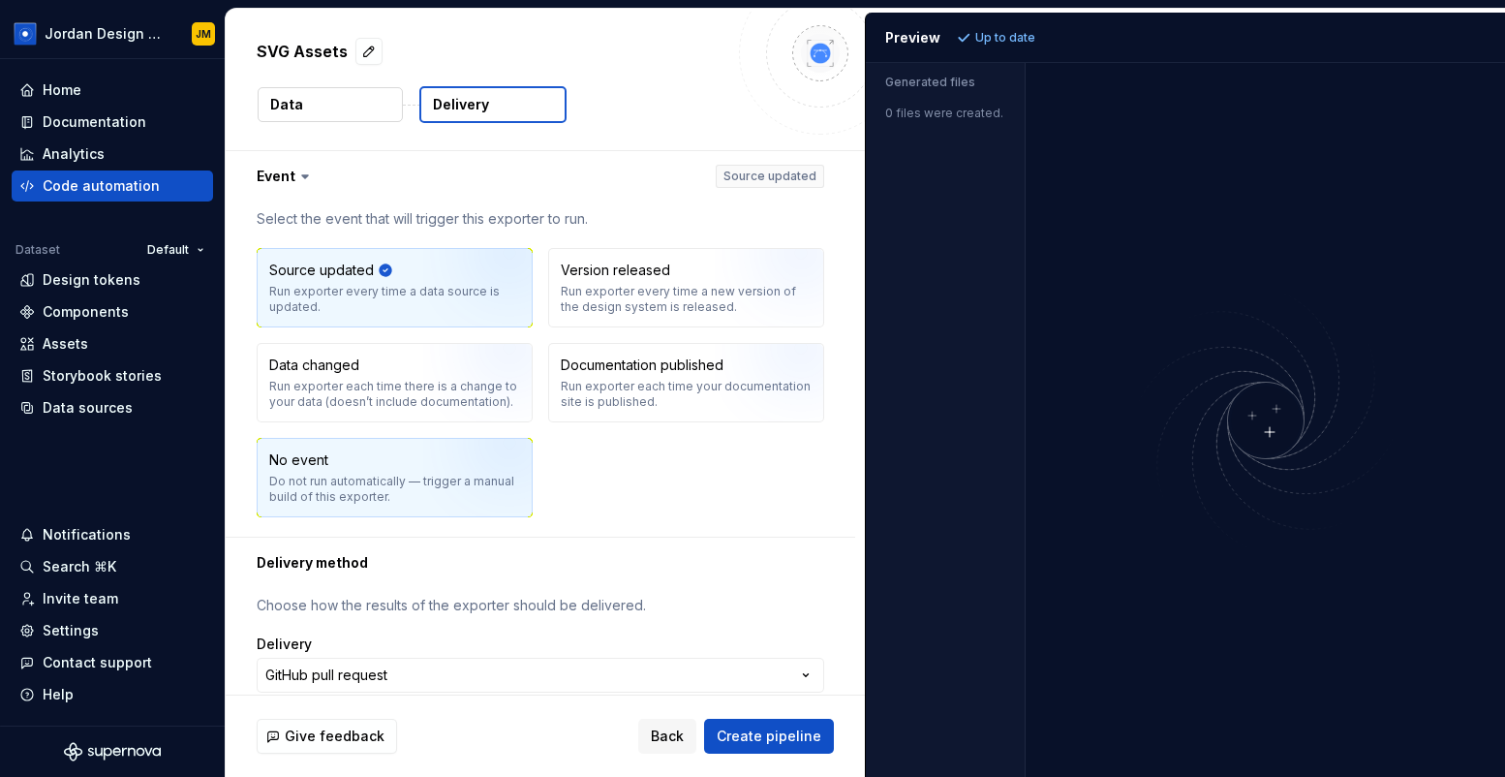
click at [424, 452] on div "No event Do not run automatically — trigger a manual build of this exporter." at bounding box center [394, 477] width 251 height 54
type textarea "*"
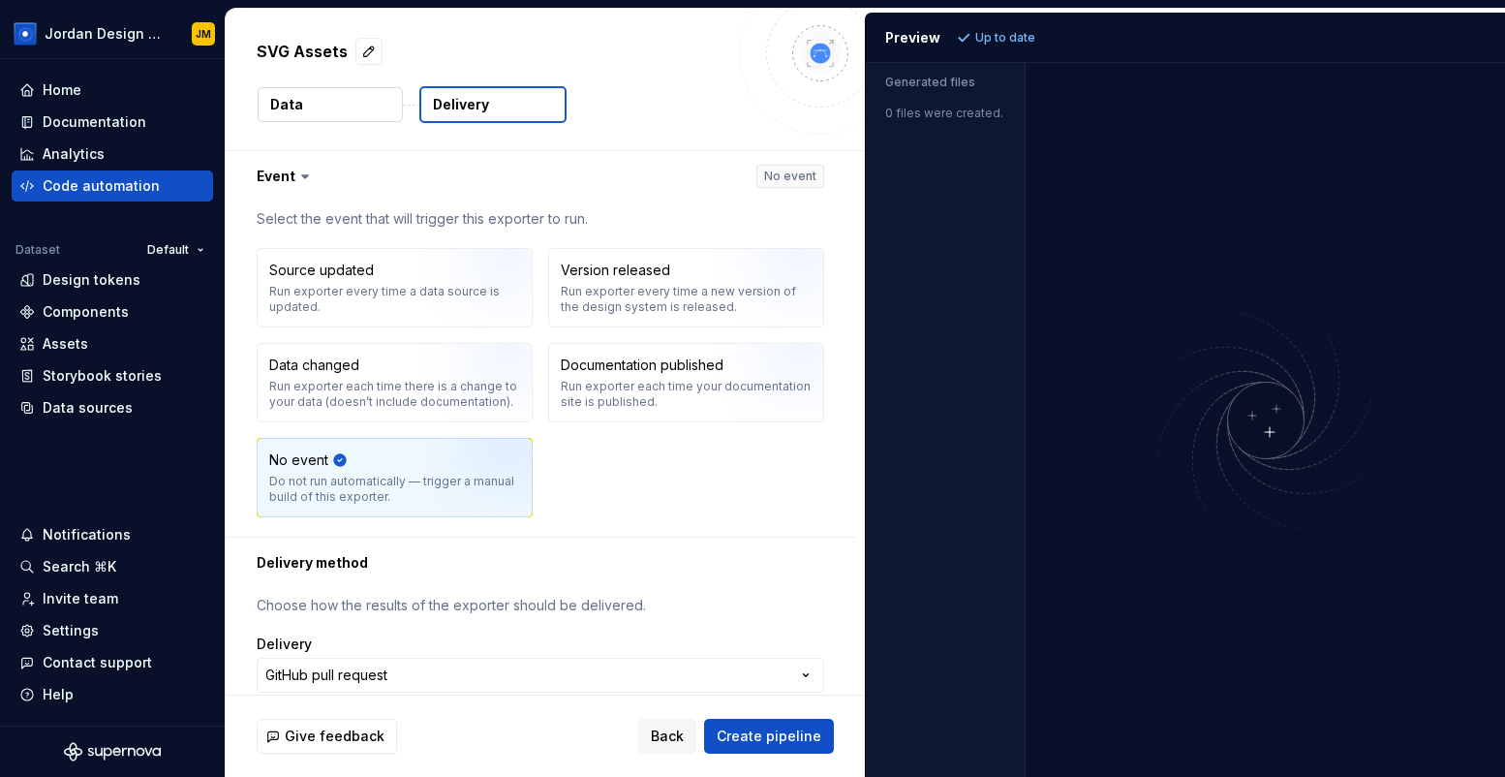
click at [358, 107] on button "Data" at bounding box center [330, 104] width 145 height 35
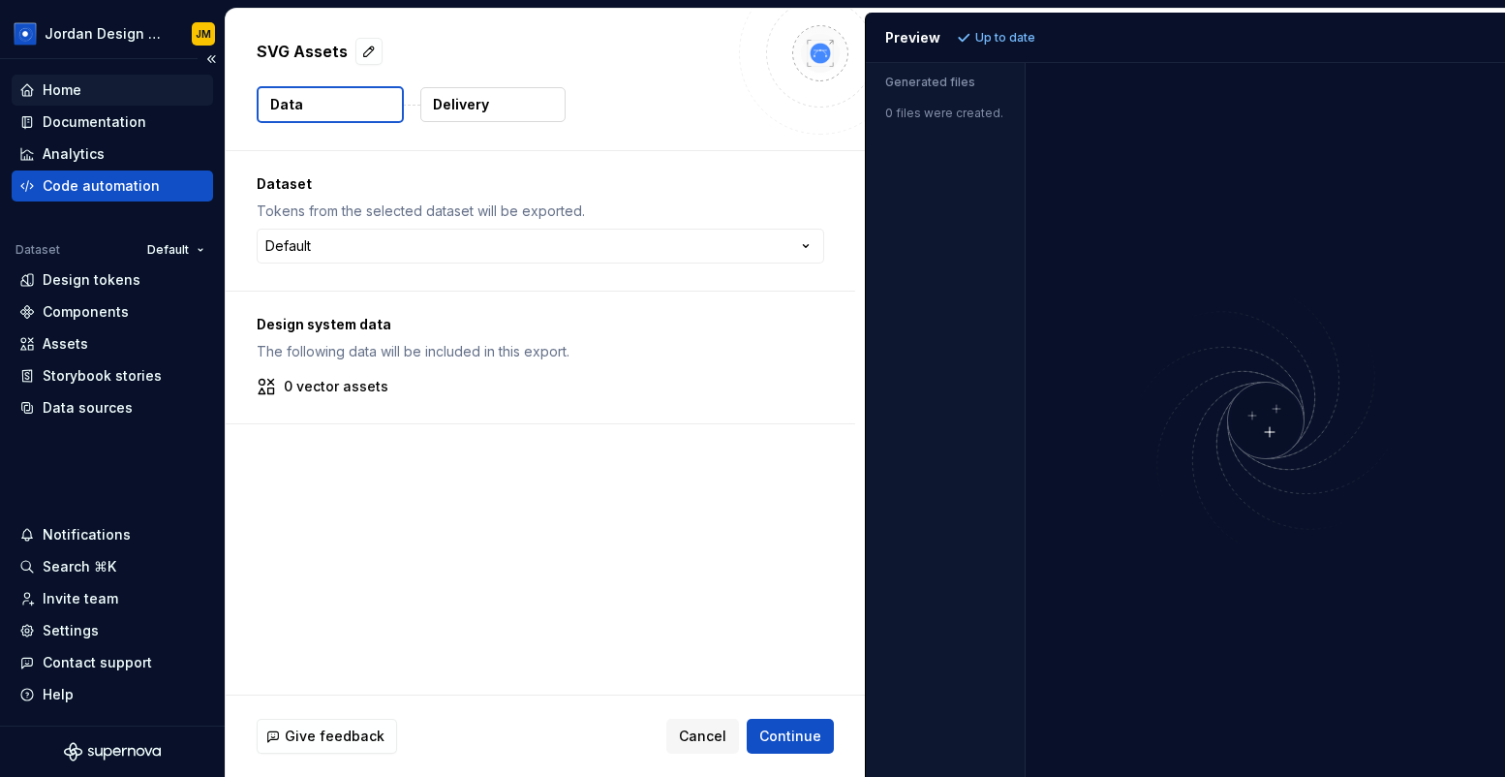
click at [118, 93] on div "Home" at bounding box center [112, 89] width 186 height 19
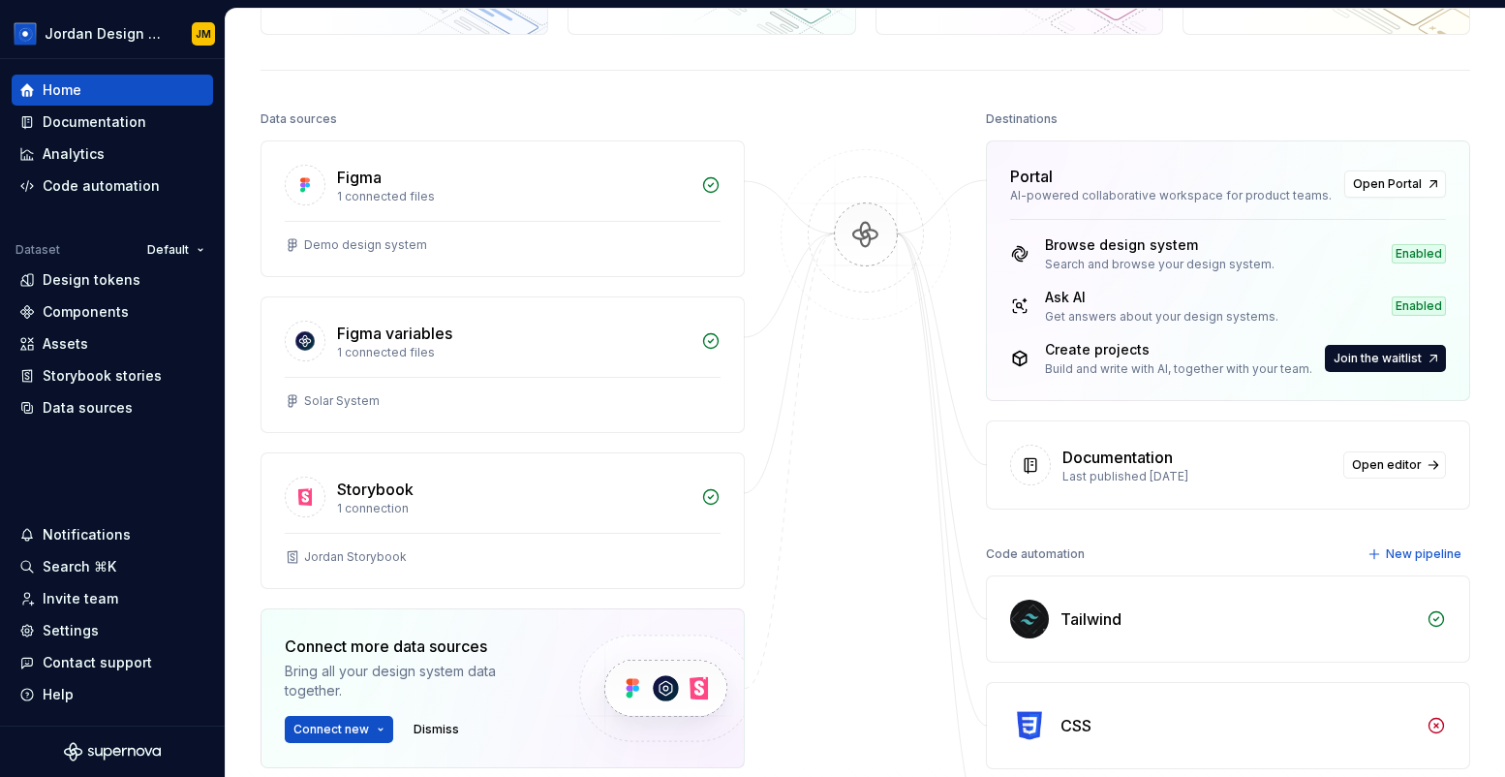
scroll to position [197, 0]
